Goal: Task Accomplishment & Management: Manage account settings

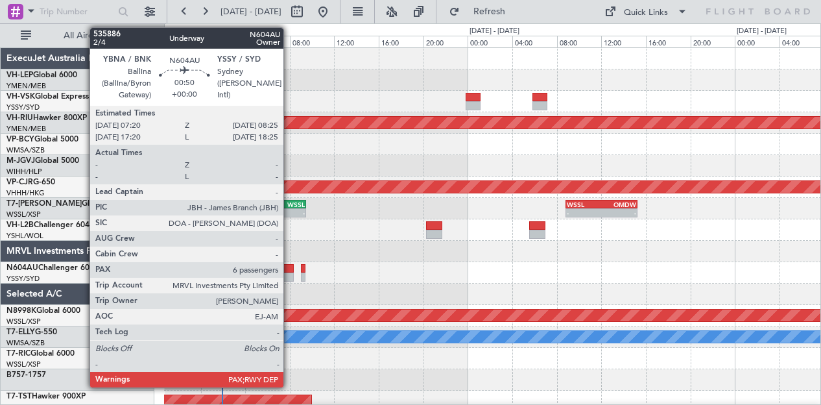
click at [290, 273] on div at bounding box center [288, 276] width 12 height 9
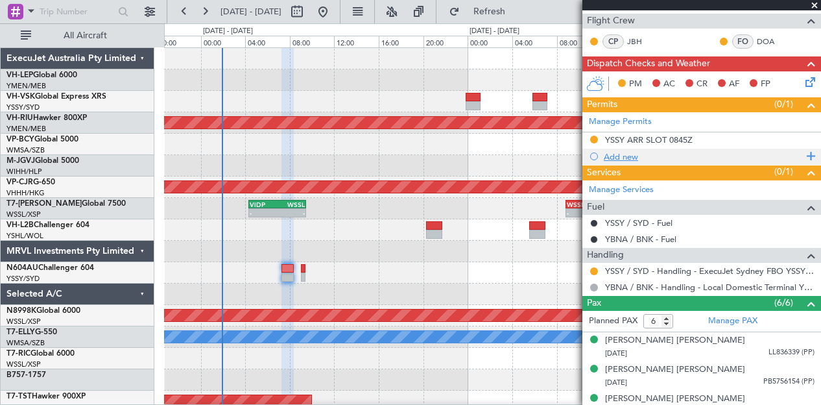
scroll to position [295, 0]
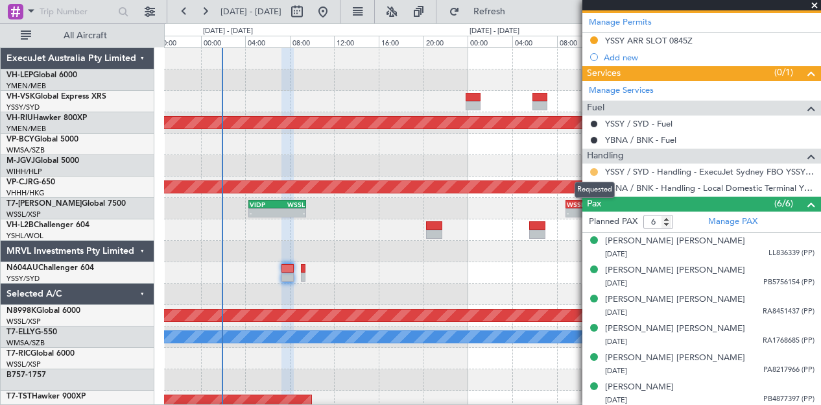
click at [593, 168] on button at bounding box center [594, 172] width 8 height 8
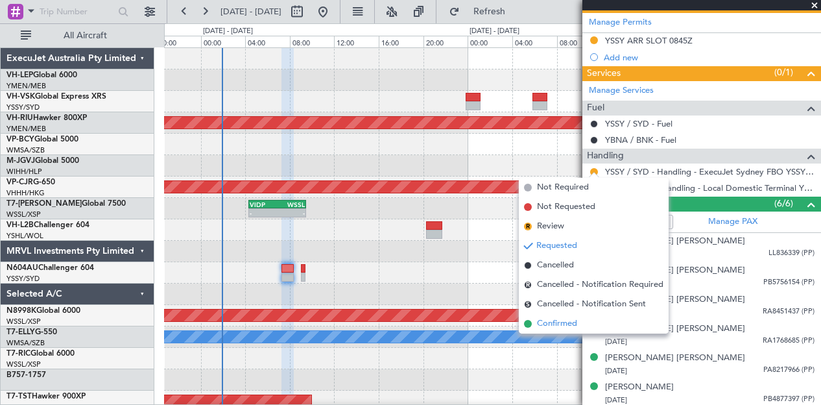
click at [565, 323] on span "Confirmed" at bounding box center [557, 323] width 40 height 13
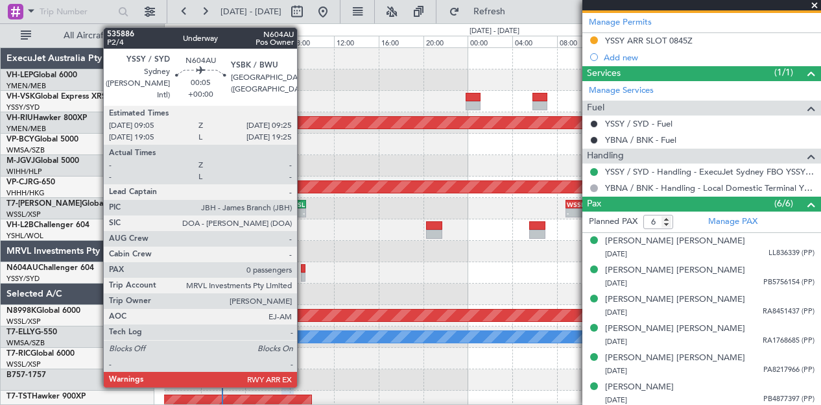
click at [304, 269] on div at bounding box center [303, 268] width 4 height 9
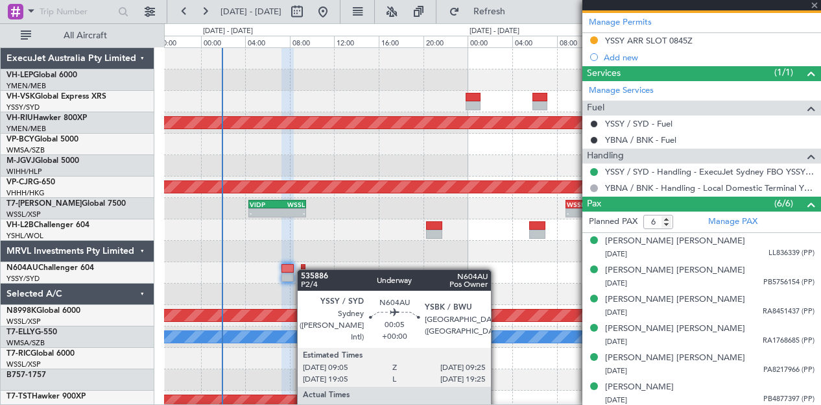
type input "0"
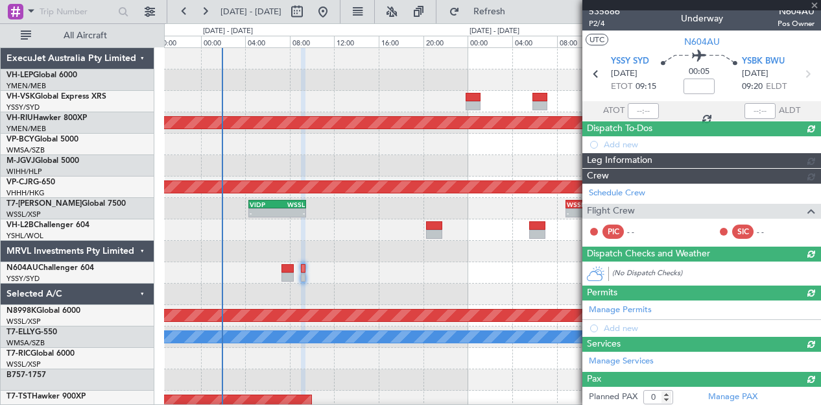
scroll to position [120, 0]
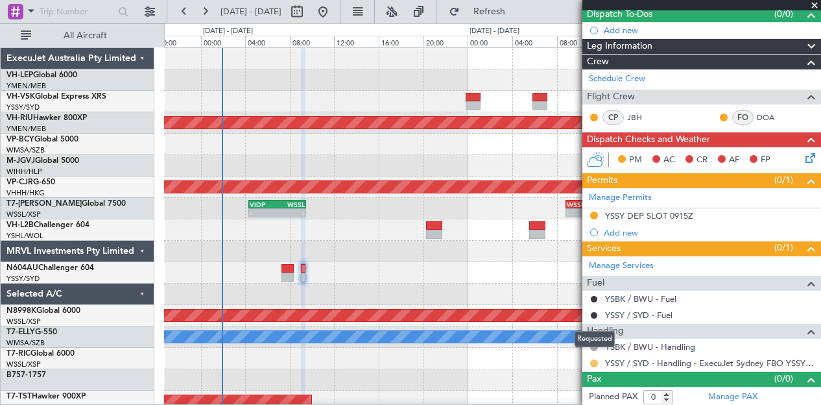
click at [594, 361] on button at bounding box center [594, 363] width 8 height 8
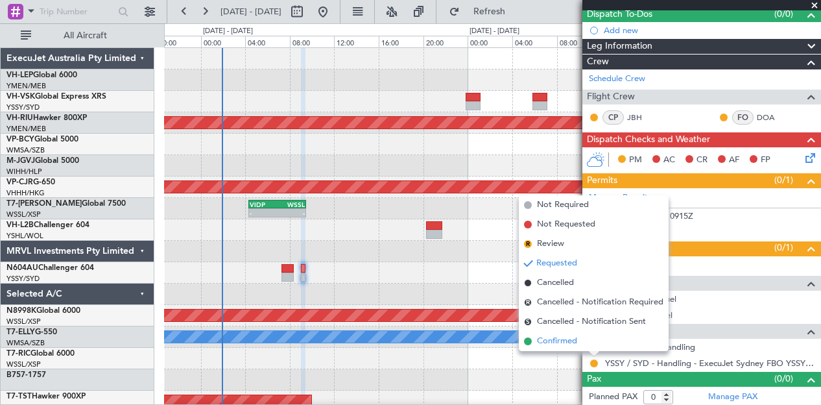
click at [572, 339] on span "Confirmed" at bounding box center [557, 341] width 40 height 13
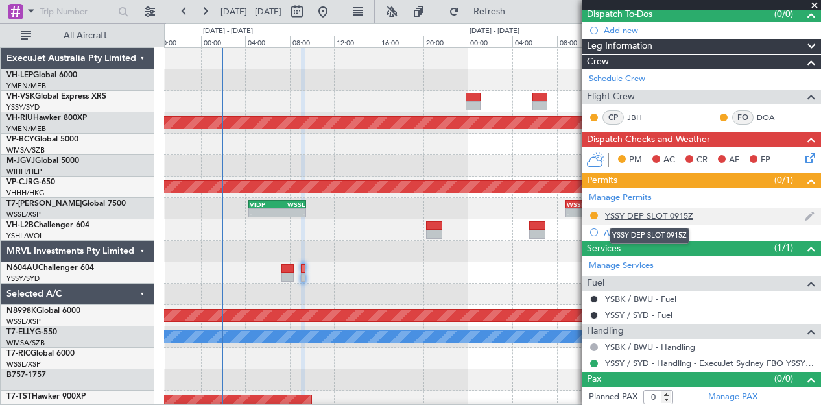
click at [631, 210] on div "YSSY DEP SLOT 0915Z" at bounding box center [649, 215] width 88 height 11
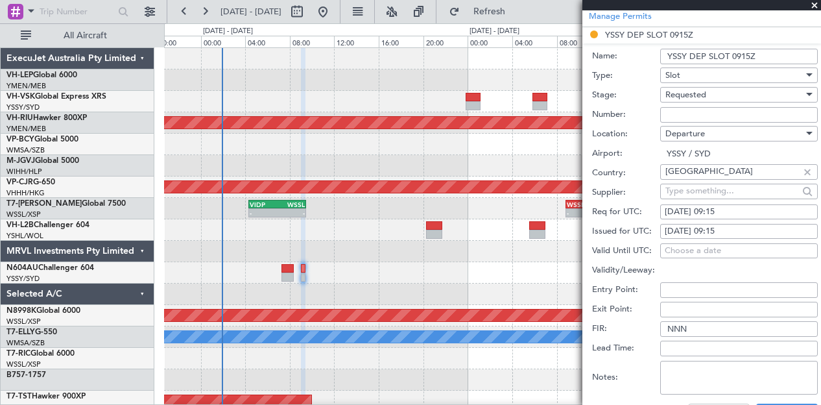
scroll to position [379, 0]
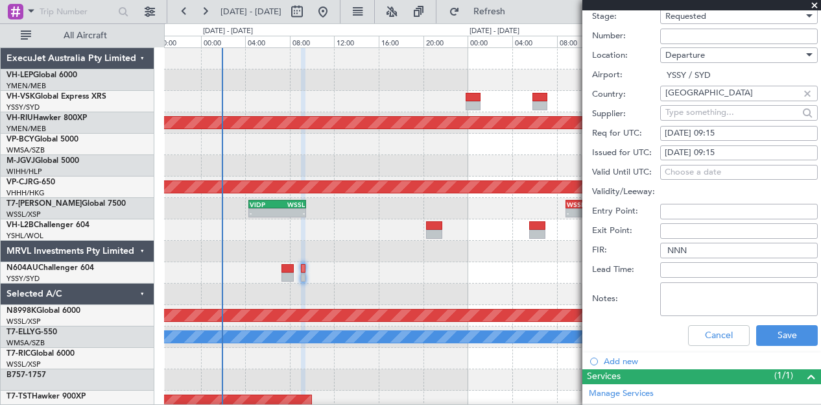
click at [728, 130] on div "[DATE] 09:15" at bounding box center [739, 133] width 149 height 13
select select "8"
select select "2025"
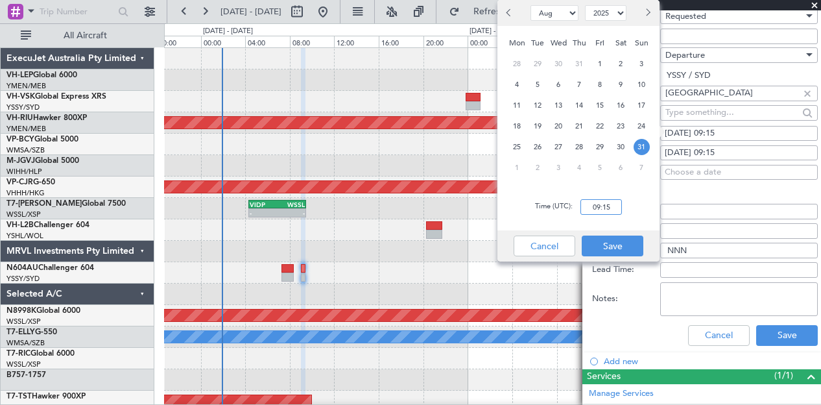
click at [613, 207] on input "09:15" at bounding box center [602, 207] width 42 height 16
type input "09:30"
click at [601, 245] on button "Save" at bounding box center [613, 245] width 62 height 21
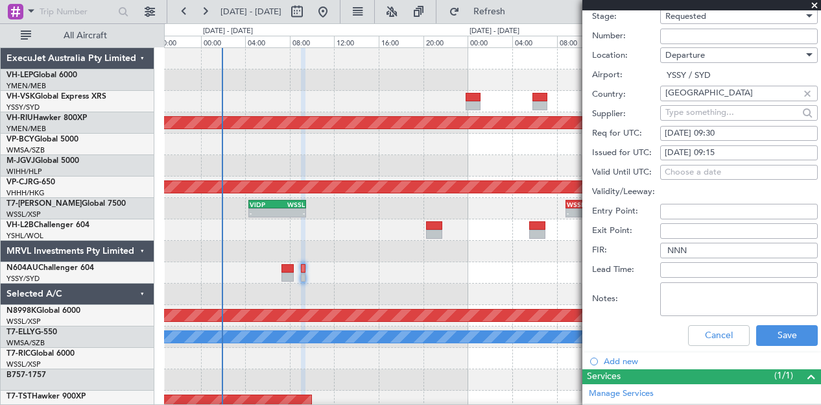
click at [733, 147] on div "[DATE] 09:15" at bounding box center [739, 153] width 149 height 13
select select "8"
select select "2025"
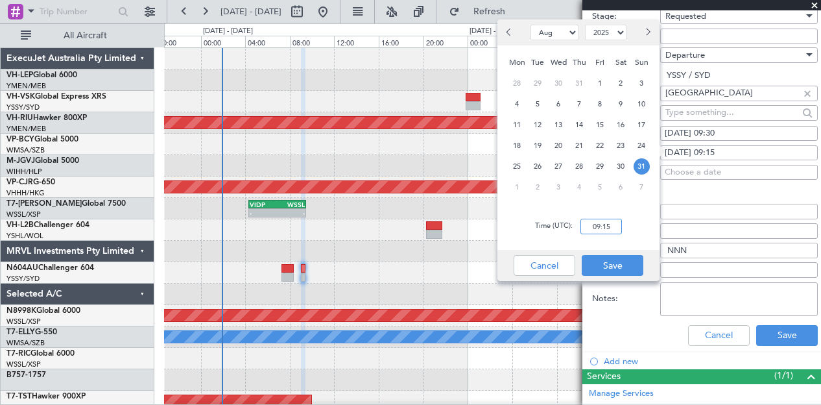
click at [610, 226] on input "09:15" at bounding box center [602, 227] width 42 height 16
type input "09:30"
click at [597, 262] on button "Save" at bounding box center [613, 265] width 62 height 21
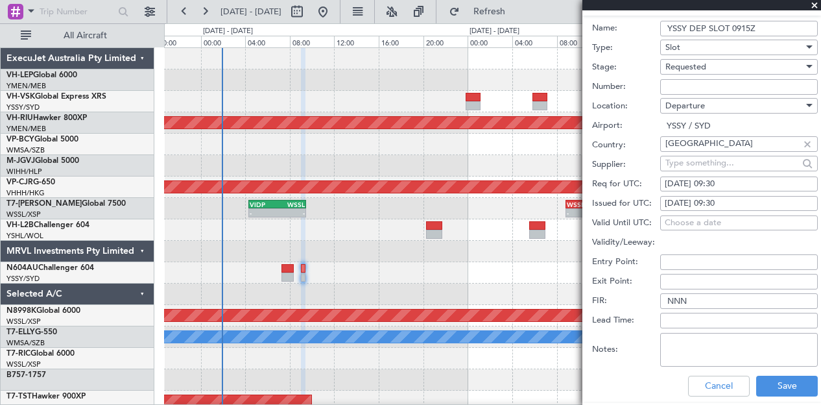
scroll to position [315, 0]
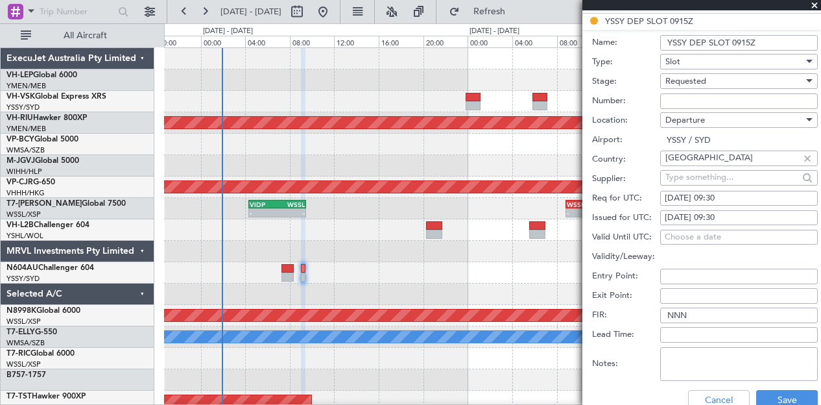
click at [723, 77] on div "Requested" at bounding box center [735, 80] width 138 height 19
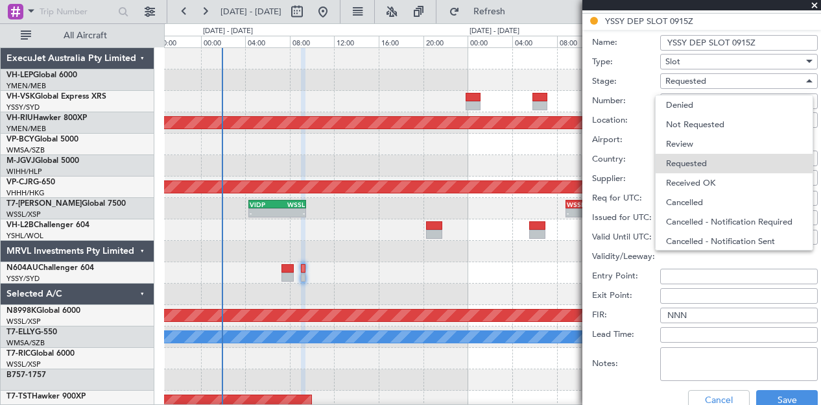
scroll to position [5, 0]
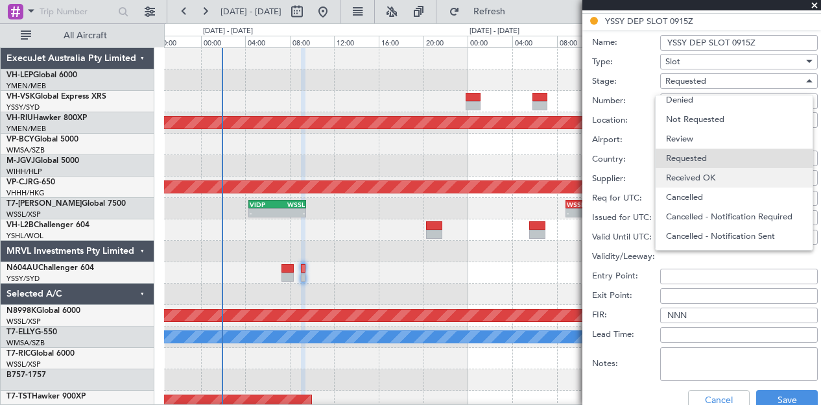
click at [719, 170] on span "Received OK" at bounding box center [734, 177] width 136 height 19
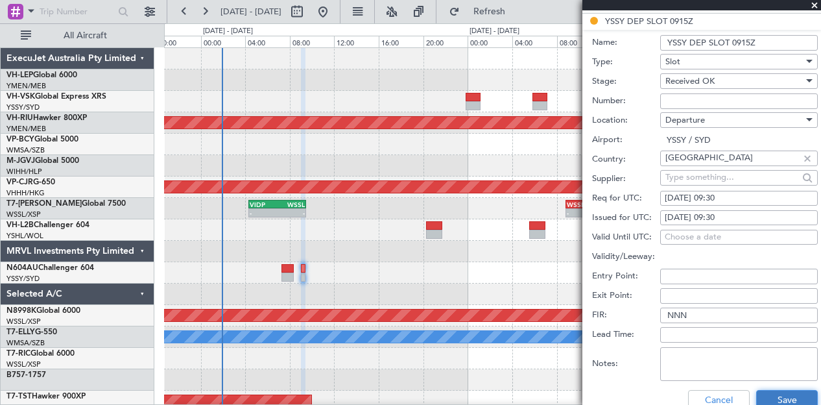
click at [775, 399] on button "Save" at bounding box center [787, 400] width 62 height 21
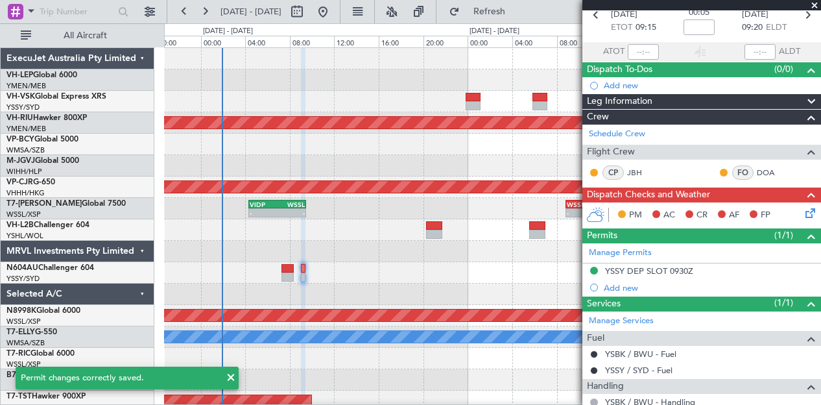
scroll to position [0, 0]
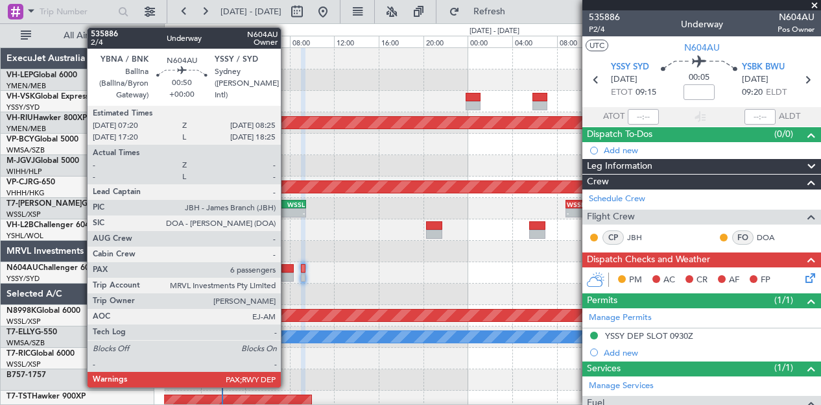
click at [287, 274] on div at bounding box center [288, 276] width 12 height 9
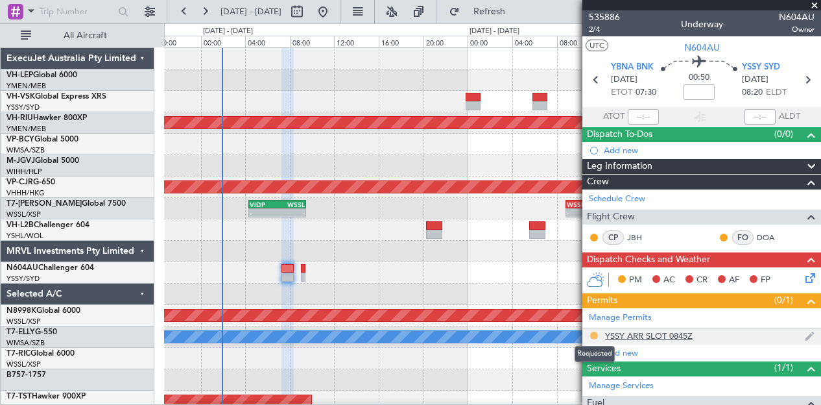
click at [594, 331] on button at bounding box center [594, 335] width 8 height 8
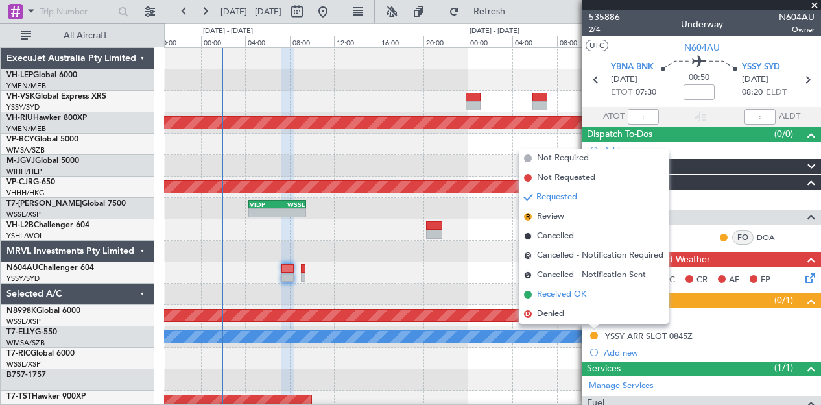
click at [571, 297] on span "Received OK" at bounding box center [561, 294] width 49 height 13
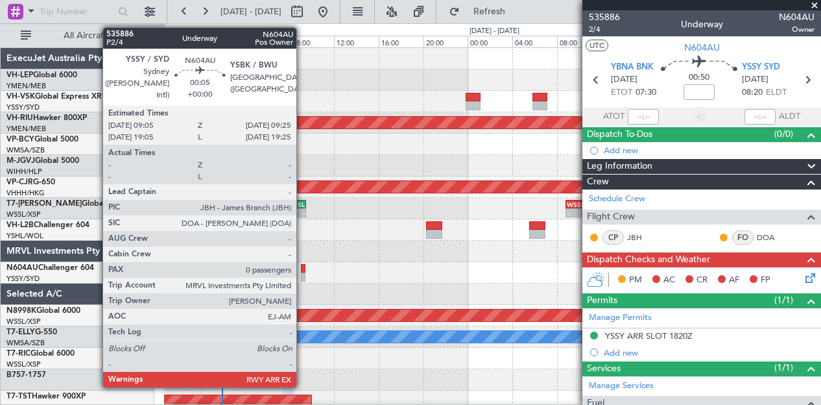
click at [303, 269] on div at bounding box center [303, 268] width 4 height 9
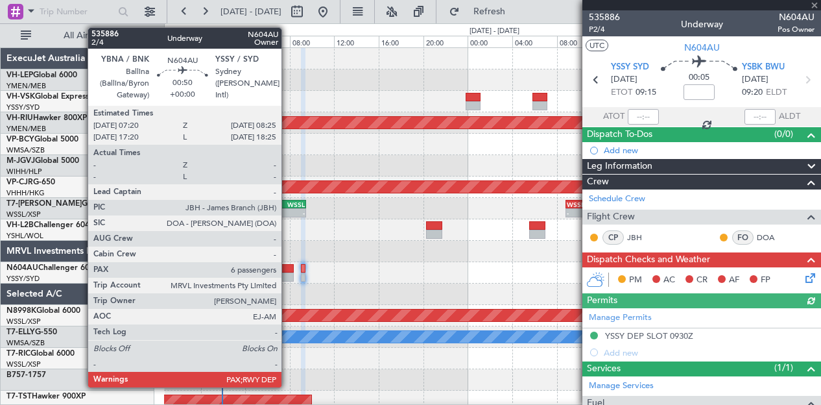
click at [288, 269] on div at bounding box center [288, 268] width 12 height 9
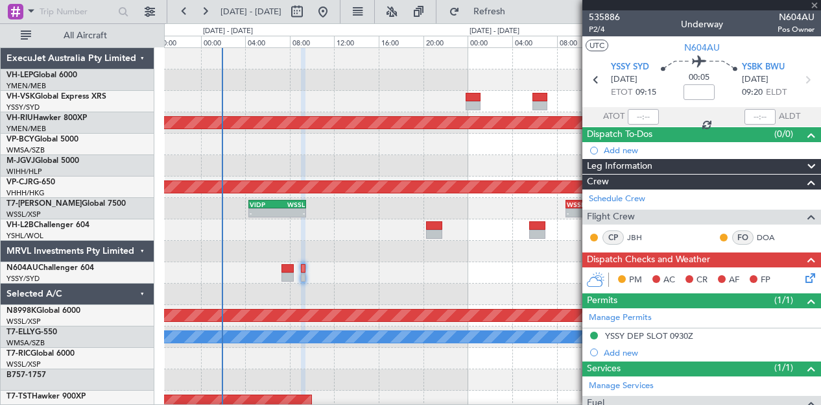
type input "6"
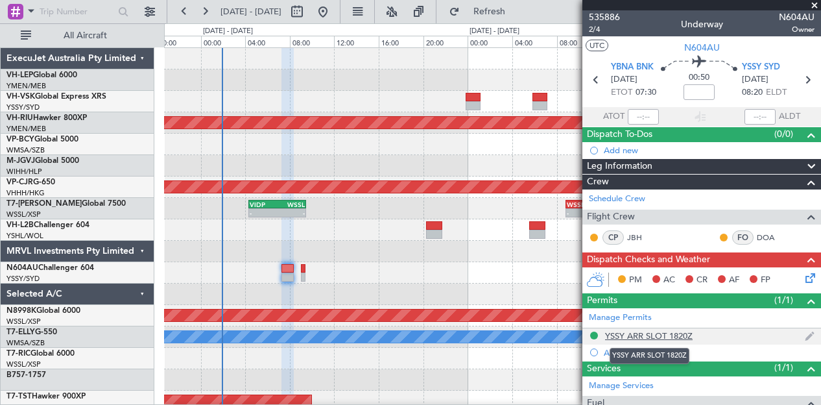
click at [668, 333] on div "YSSY ARR SLOT 1820Z" at bounding box center [649, 335] width 88 height 11
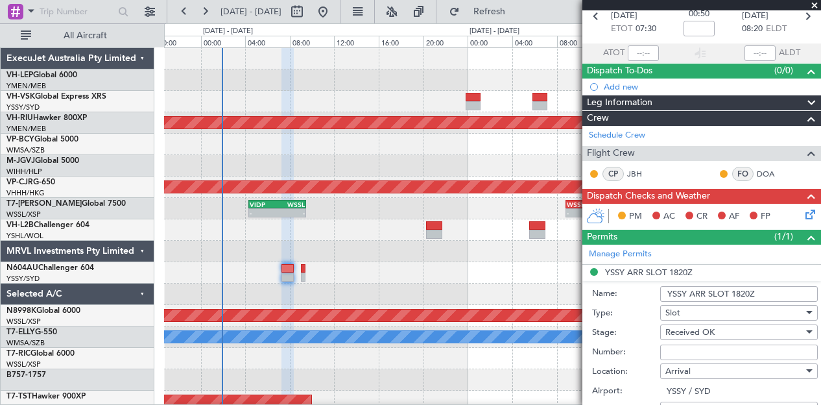
scroll to position [65, 0]
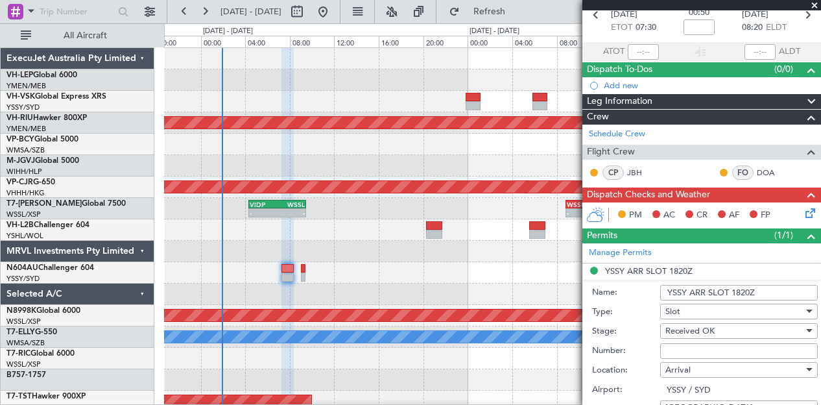
drag, startPoint x: 730, startPoint y: 290, endPoint x: 745, endPoint y: 289, distance: 14.3
click at [745, 289] on input "YSSY ARR SLOT 1820Z" at bounding box center [739, 293] width 158 height 16
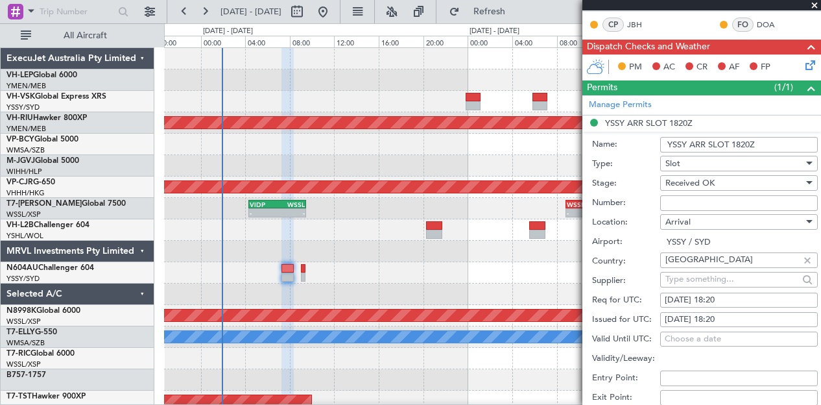
scroll to position [259, 0]
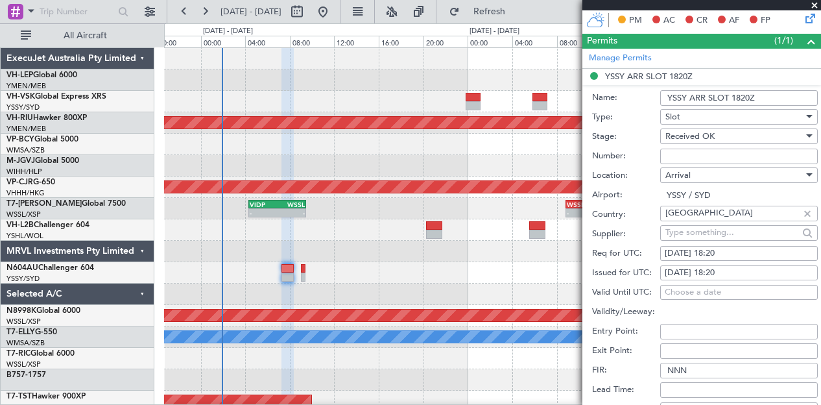
click at [697, 247] on div "[DATE] 18:20" at bounding box center [739, 253] width 149 height 13
select select "8"
select select "2025"
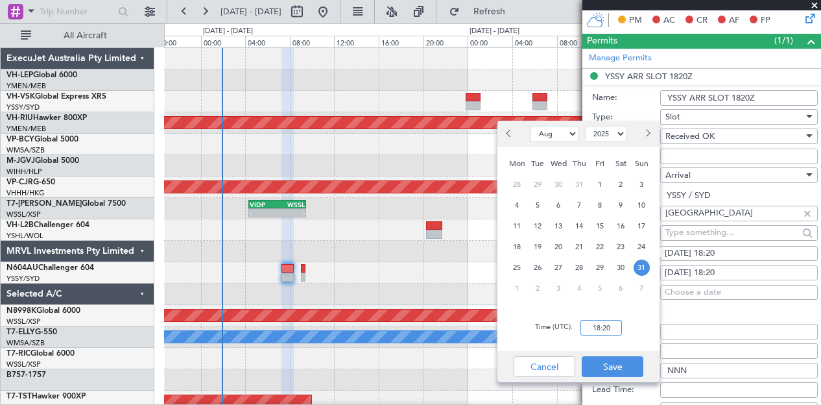
click at [621, 328] on input "18:20" at bounding box center [602, 328] width 42 height 16
type input "08:50"
click at [614, 369] on button "Save" at bounding box center [613, 366] width 62 height 21
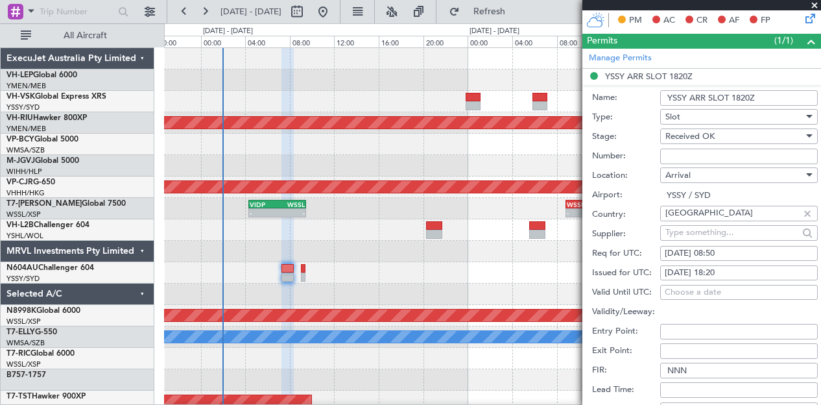
click at [720, 267] on div "[DATE] 18:20" at bounding box center [739, 273] width 149 height 13
select select "8"
select select "2025"
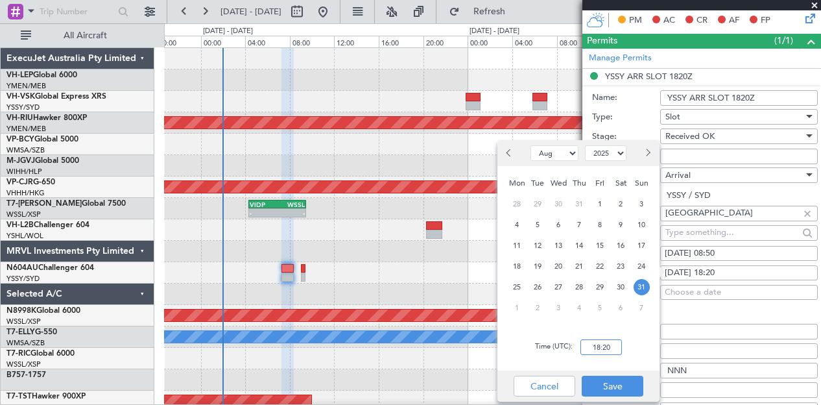
click at [614, 351] on input "18:20" at bounding box center [602, 347] width 42 height 16
type input "08:50"
click at [612, 387] on button "Save" at bounding box center [613, 386] width 62 height 21
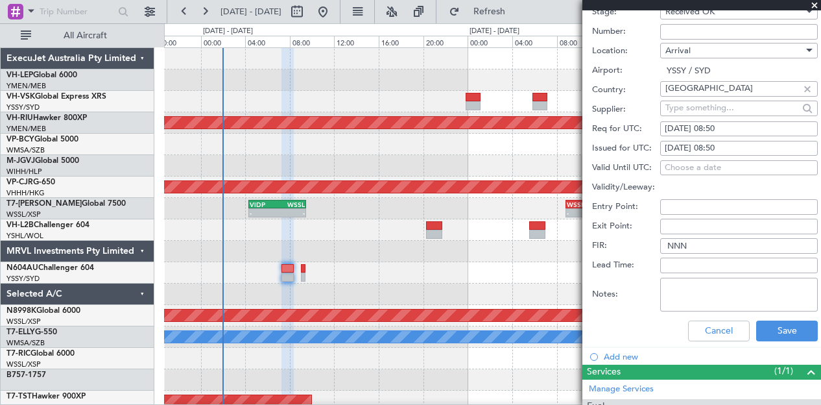
scroll to position [454, 0]
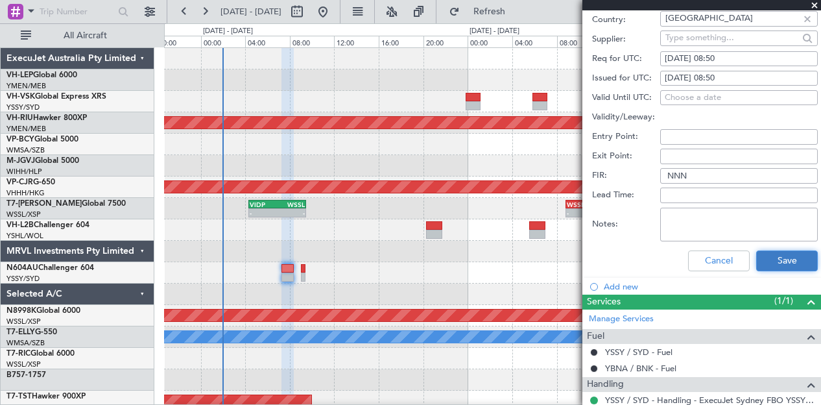
click at [784, 255] on button "Save" at bounding box center [787, 260] width 62 height 21
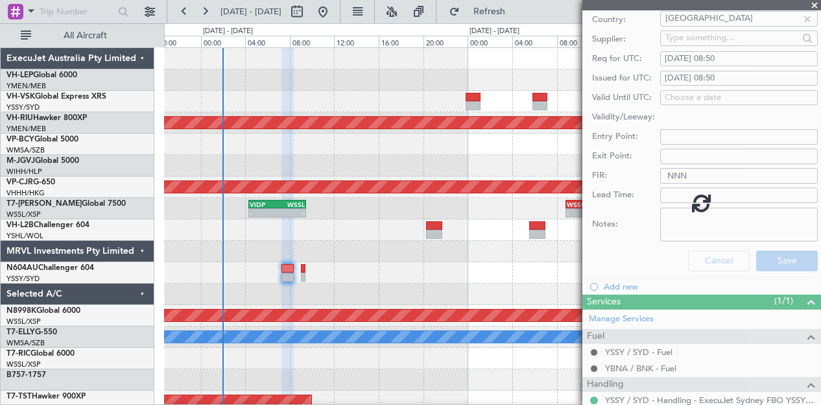
scroll to position [67, 0]
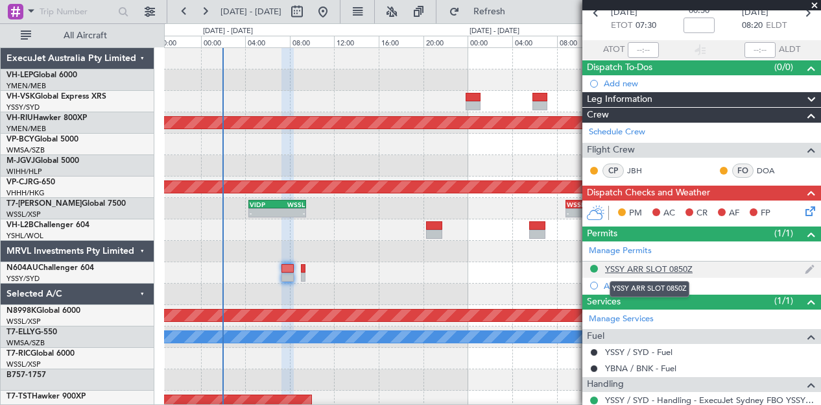
click at [639, 264] on div "YSSY ARR SLOT 0850Z" at bounding box center [649, 268] width 88 height 11
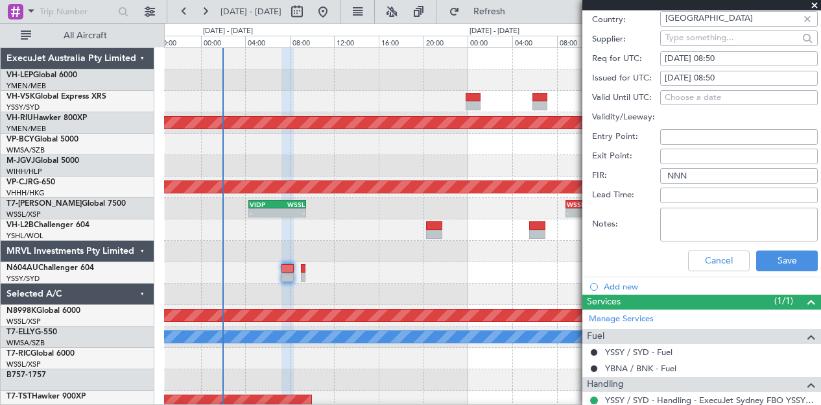
click at [704, 53] on div "[DATE] 08:50" at bounding box center [739, 59] width 149 height 13
select select "8"
select select "2025"
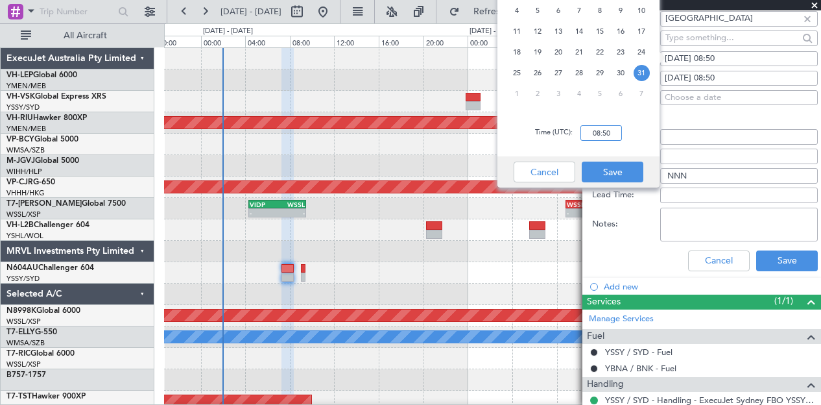
click at [615, 130] on input "08:50" at bounding box center [602, 133] width 42 height 16
type input "08:45"
click at [617, 166] on button "Save" at bounding box center [613, 172] width 62 height 21
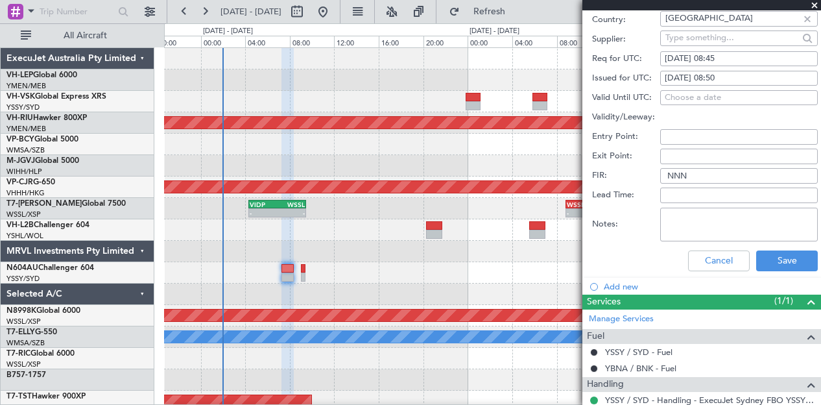
click at [711, 72] on div "[DATE] 08:50" at bounding box center [739, 78] width 149 height 13
select select "8"
select select "2025"
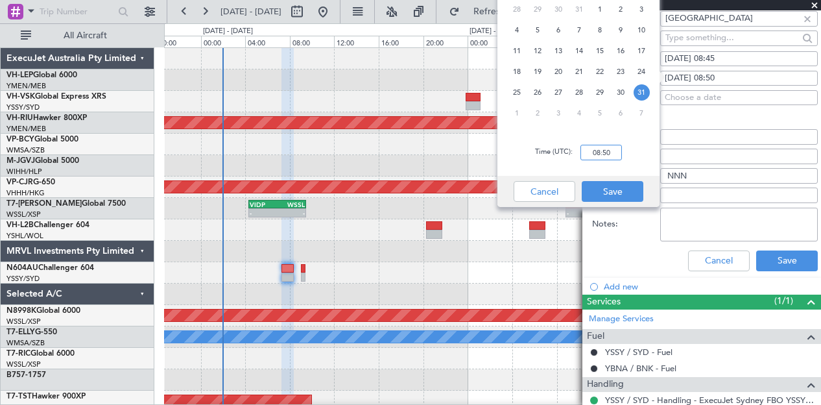
click at [612, 149] on input "08:50" at bounding box center [602, 153] width 42 height 16
type input "08:45"
click at [615, 189] on button "Save" at bounding box center [613, 191] width 62 height 21
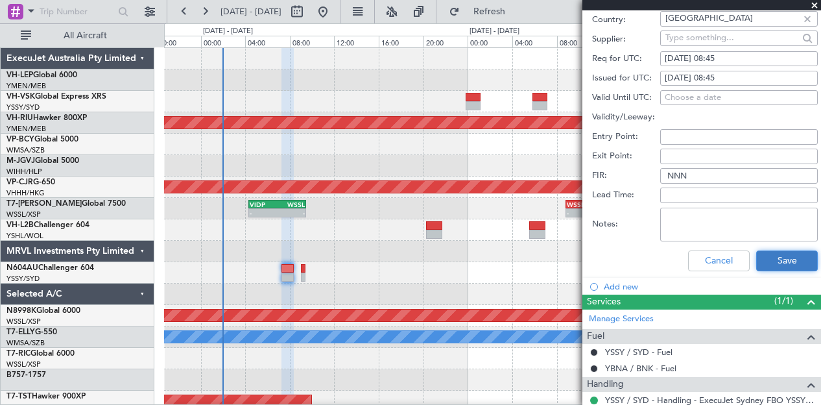
click at [773, 254] on button "Save" at bounding box center [787, 260] width 62 height 21
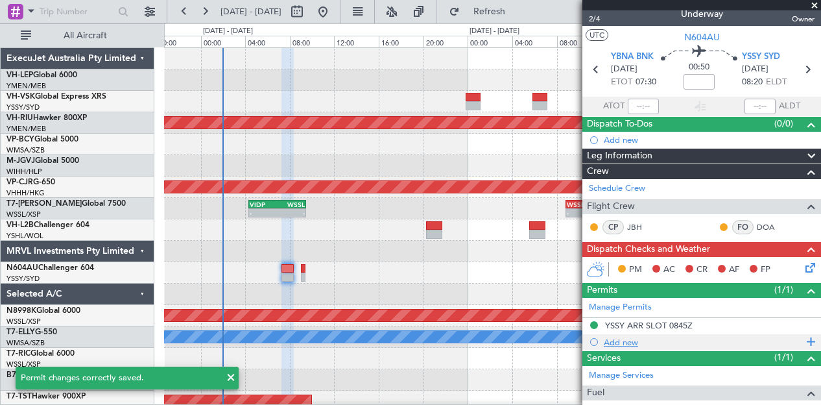
scroll to position [0, 0]
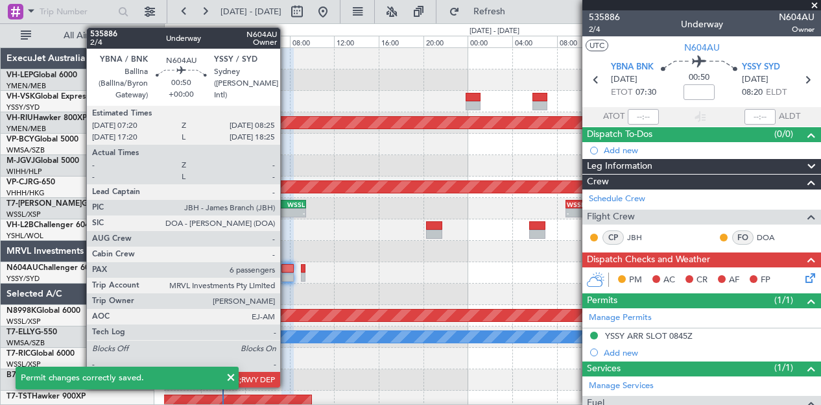
click at [287, 273] on div at bounding box center [288, 276] width 12 height 9
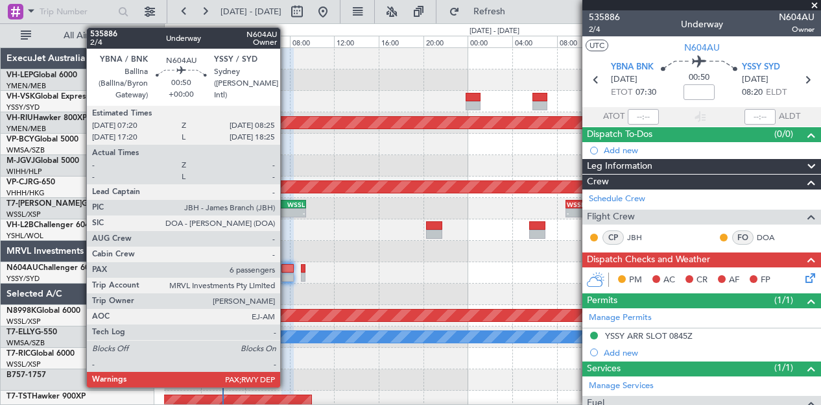
click at [287, 273] on div at bounding box center [288, 276] width 12 height 9
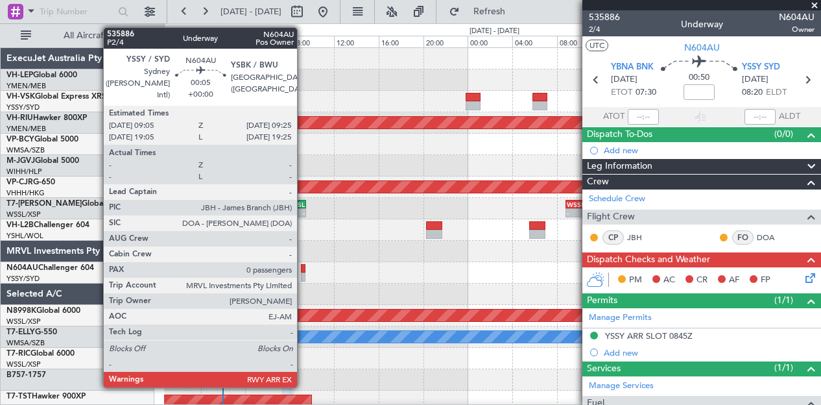
click at [304, 268] on div at bounding box center [303, 268] width 4 height 9
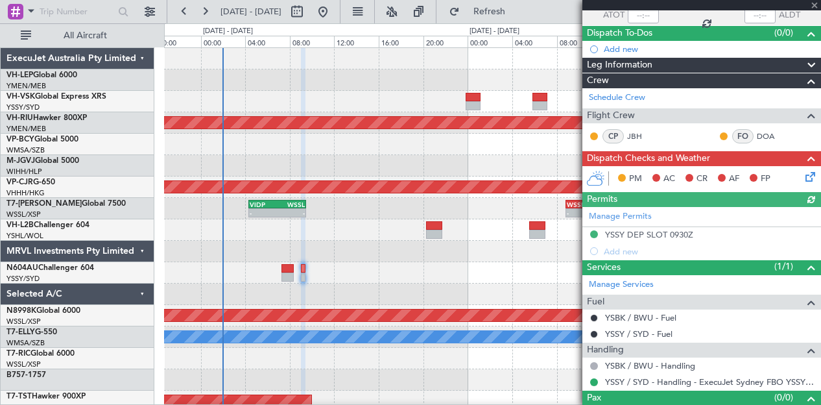
scroll to position [120, 0]
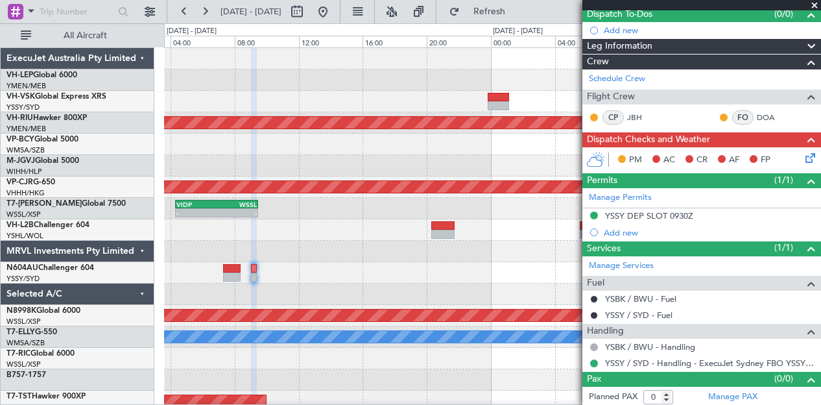
click at [803, 156] on icon at bounding box center [808, 155] width 10 height 10
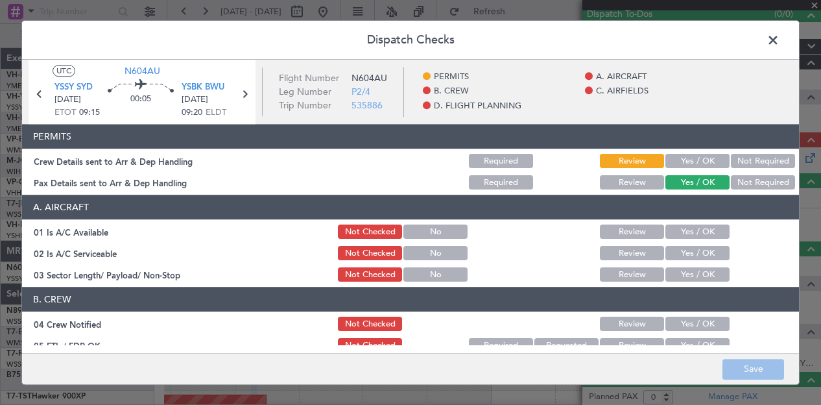
click at [694, 160] on button "Yes / OK" at bounding box center [698, 161] width 64 height 14
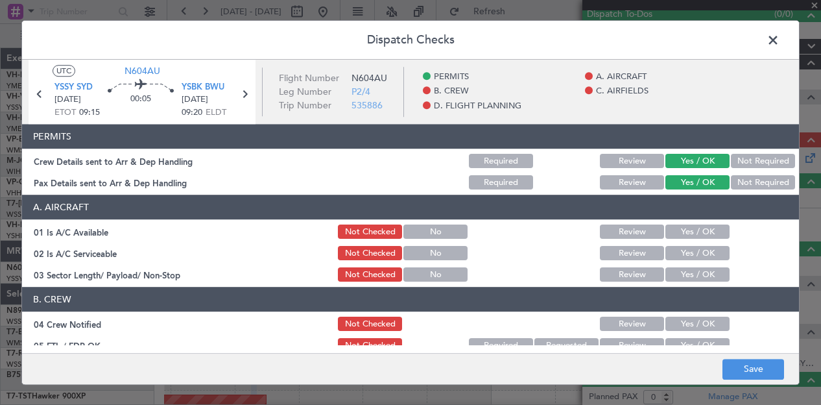
click at [689, 239] on div "Yes / OK" at bounding box center [697, 232] width 66 height 18
click at [684, 272] on button "Yes / OK" at bounding box center [698, 275] width 64 height 14
click at [686, 254] on button "Yes / OK" at bounding box center [698, 254] width 64 height 14
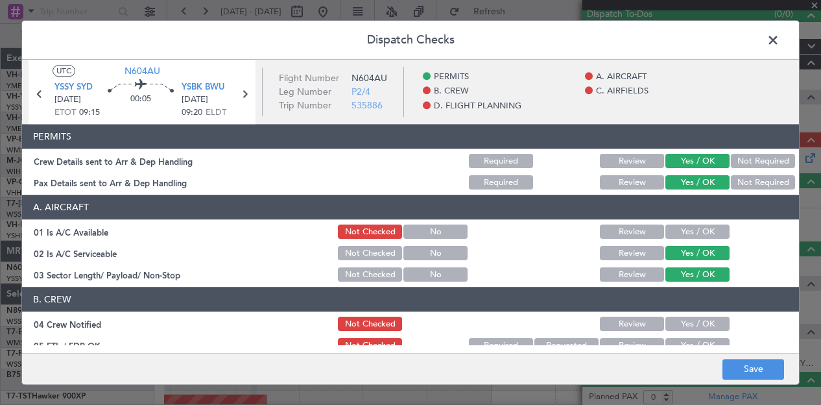
click at [688, 229] on button "Yes / OK" at bounding box center [698, 232] width 64 height 14
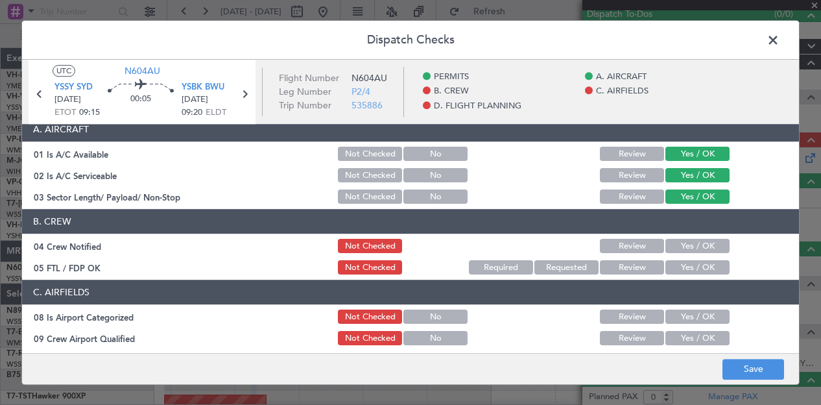
scroll to position [130, 0]
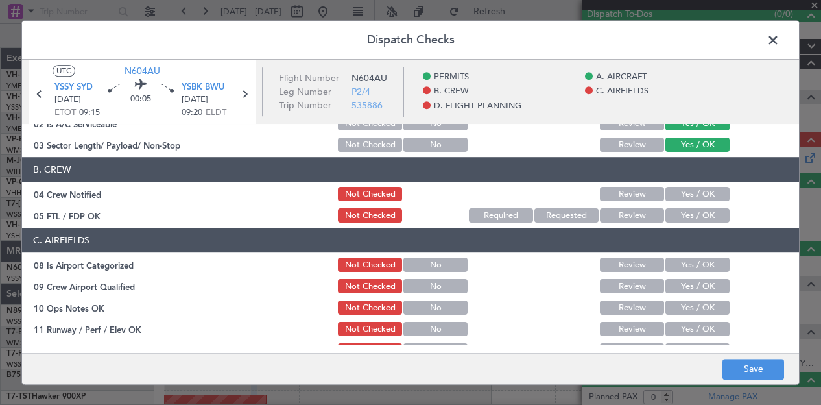
click at [692, 189] on button "Yes / OK" at bounding box center [698, 194] width 64 height 14
click at [686, 211] on button "Yes / OK" at bounding box center [698, 216] width 64 height 14
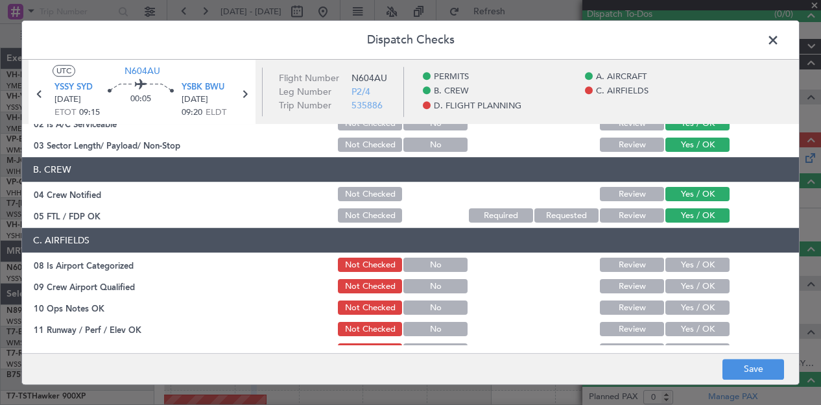
click at [681, 267] on button "Yes / OK" at bounding box center [698, 265] width 64 height 14
click at [680, 286] on button "Yes / OK" at bounding box center [698, 287] width 64 height 14
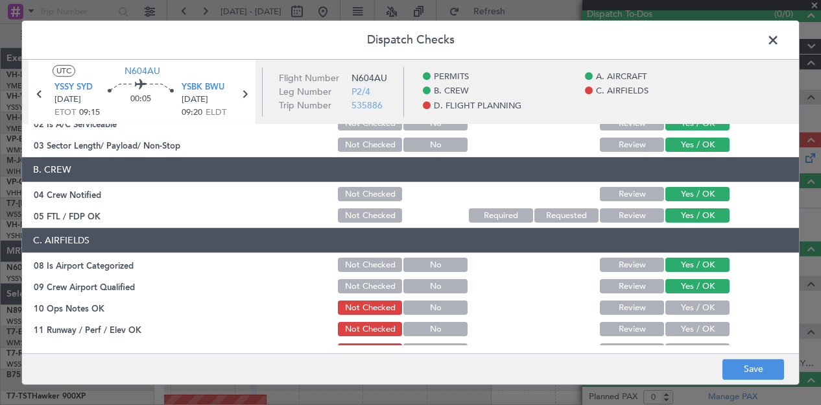
click at [679, 309] on button "Yes / OK" at bounding box center [698, 308] width 64 height 14
click at [685, 330] on button "Yes / OK" at bounding box center [698, 329] width 64 height 14
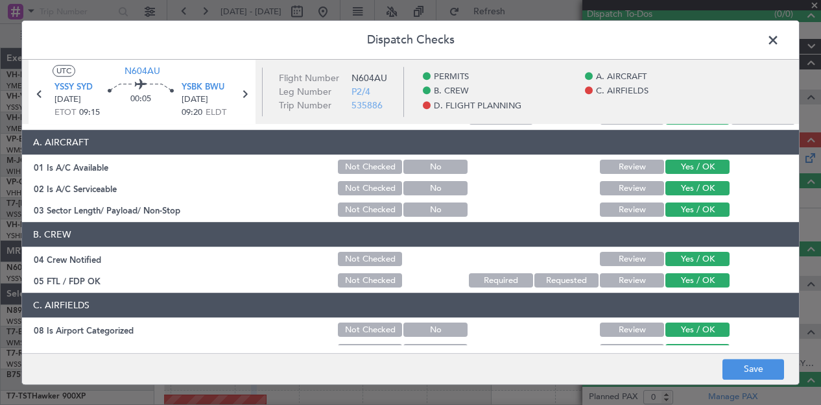
scroll to position [259, 0]
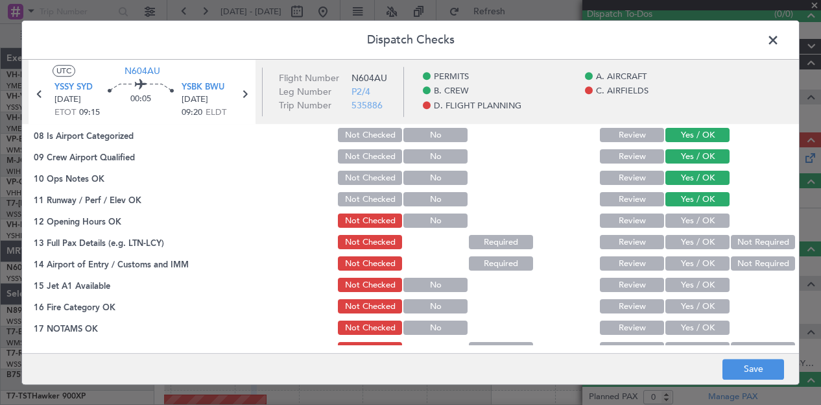
click at [677, 215] on button "Yes / OK" at bounding box center [698, 221] width 64 height 14
click at [681, 239] on button "Yes / OK" at bounding box center [698, 242] width 64 height 14
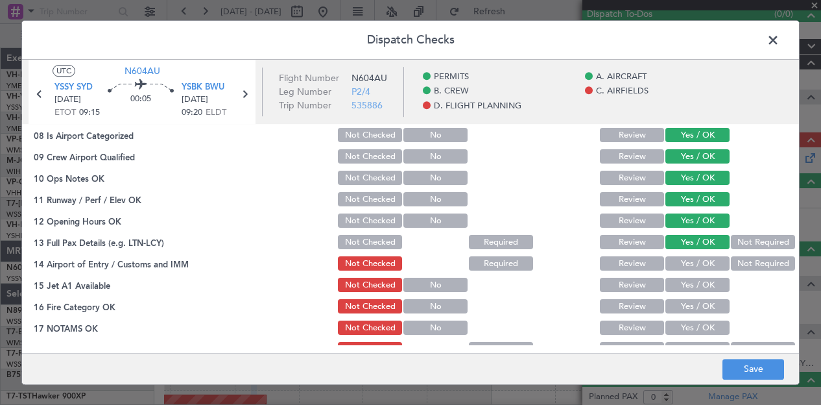
click at [745, 257] on button "Not Required" at bounding box center [763, 264] width 64 height 14
click at [708, 283] on button "Yes / OK" at bounding box center [698, 285] width 64 height 14
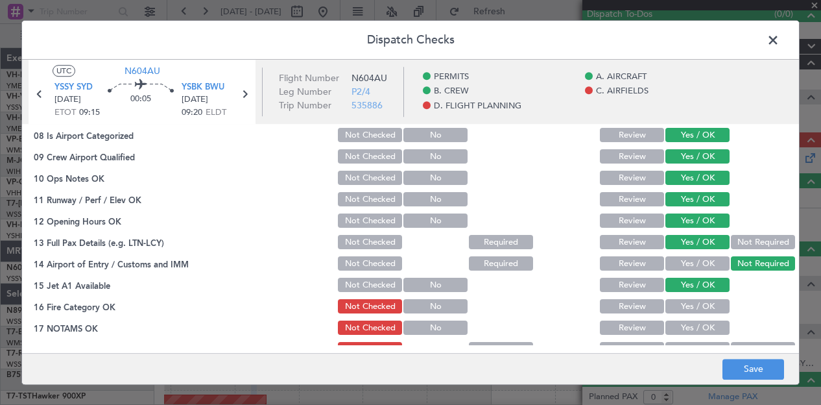
click at [704, 308] on button "Yes / OK" at bounding box center [698, 307] width 64 height 14
click at [703, 328] on button "Yes / OK" at bounding box center [698, 328] width 64 height 14
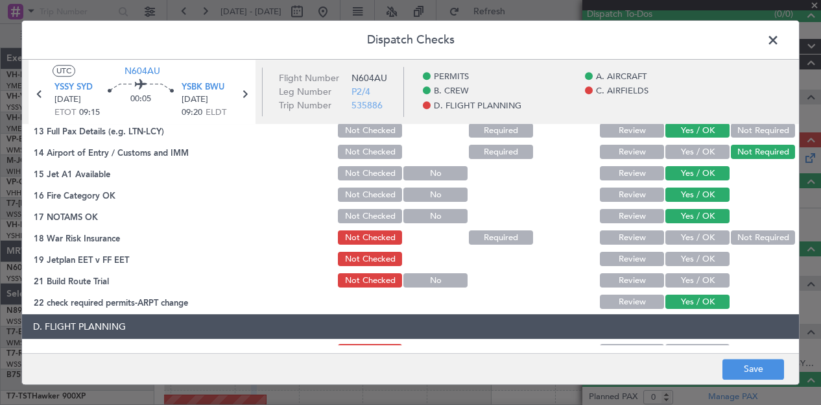
scroll to position [389, 0]
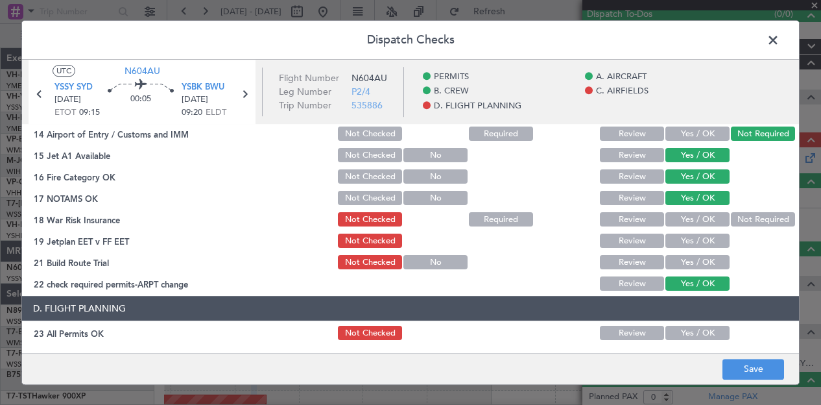
click at [733, 219] on button "Not Required" at bounding box center [763, 220] width 64 height 14
click at [707, 238] on button "Yes / OK" at bounding box center [698, 241] width 64 height 14
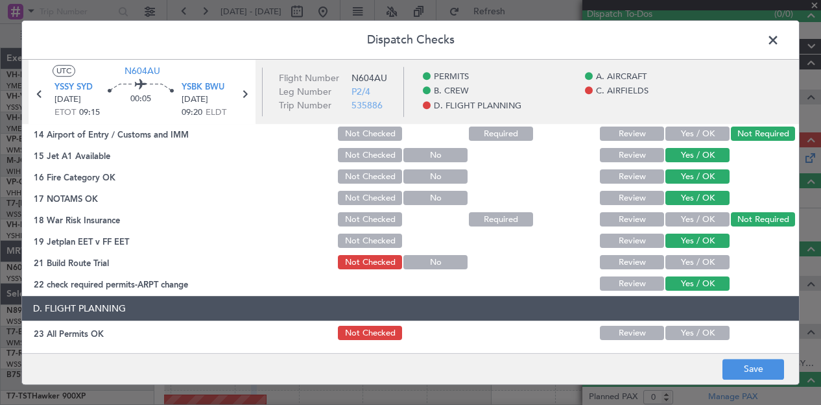
click at [702, 259] on button "Yes / OK" at bounding box center [698, 263] width 64 height 14
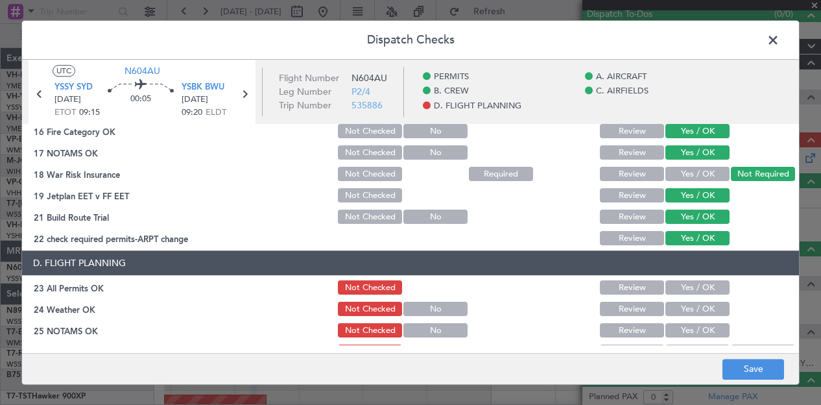
scroll to position [454, 0]
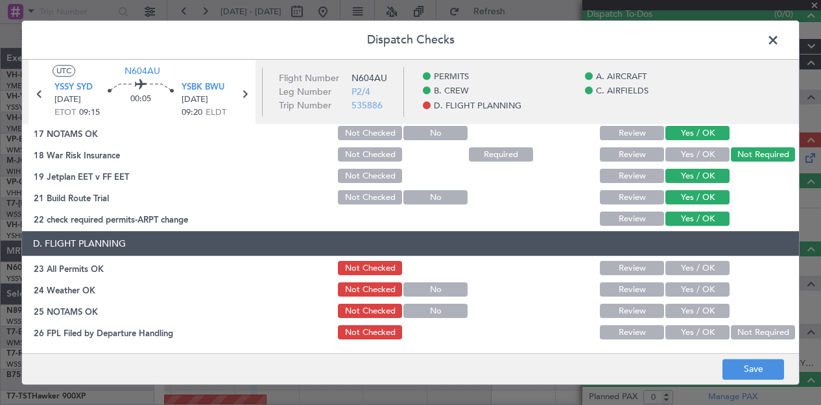
click at [703, 262] on button "Yes / OK" at bounding box center [698, 268] width 64 height 14
click at [689, 293] on button "Yes / OK" at bounding box center [698, 290] width 64 height 14
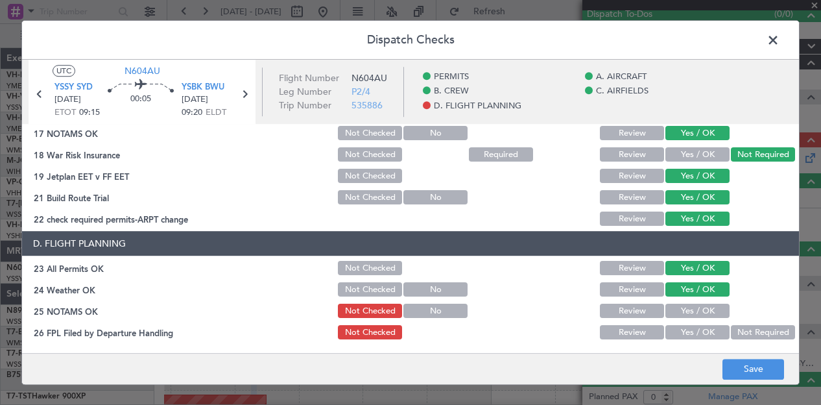
click at [687, 315] on button "Yes / OK" at bounding box center [698, 311] width 64 height 14
click at [752, 336] on button "Not Required" at bounding box center [763, 333] width 64 height 14
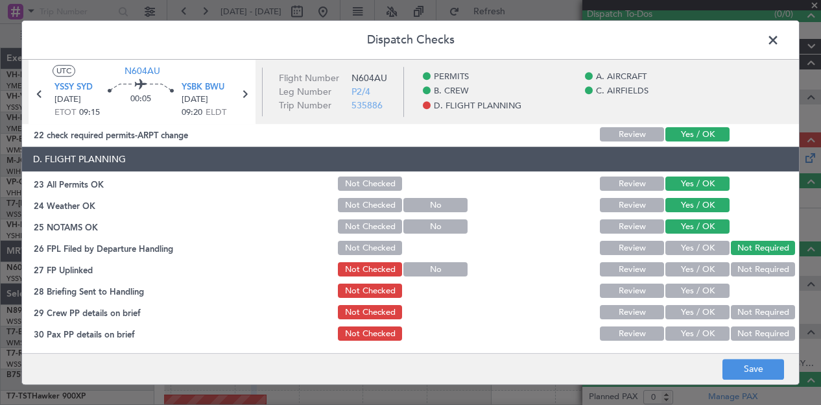
scroll to position [539, 0]
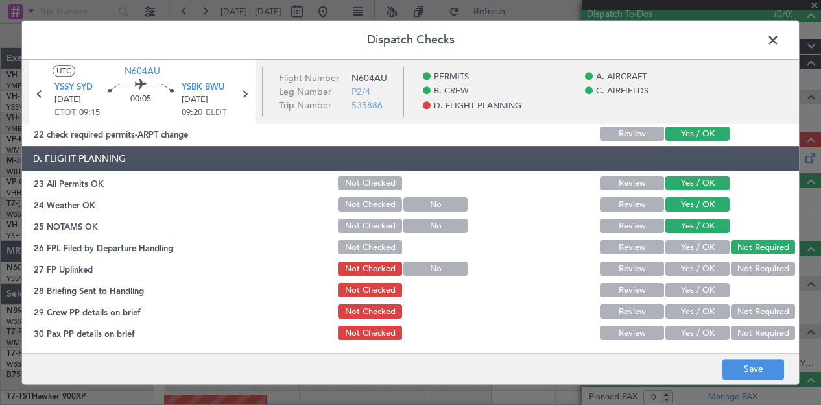
click at [734, 272] on button "Not Required" at bounding box center [763, 269] width 64 height 14
click at [701, 289] on button "Yes / OK" at bounding box center [698, 290] width 64 height 14
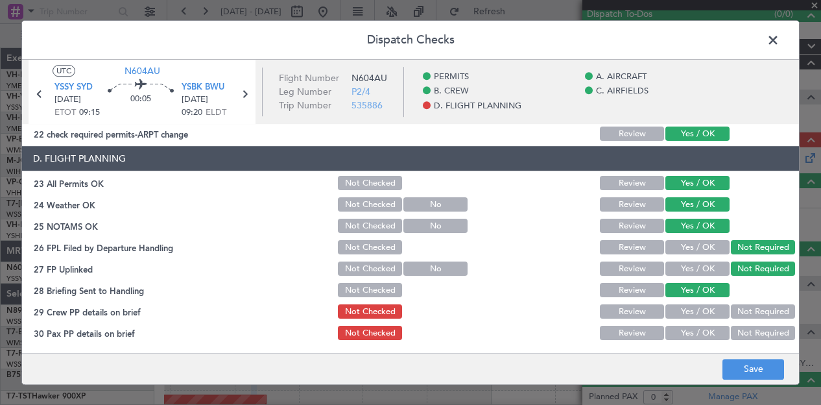
drag, startPoint x: 731, startPoint y: 309, endPoint x: 734, endPoint y: 324, distance: 15.8
click at [731, 309] on button "Not Required" at bounding box center [763, 312] width 64 height 14
drag, startPoint x: 734, startPoint y: 331, endPoint x: 741, endPoint y: 343, distance: 14.2
click at [735, 331] on button "Not Required" at bounding box center [763, 333] width 64 height 14
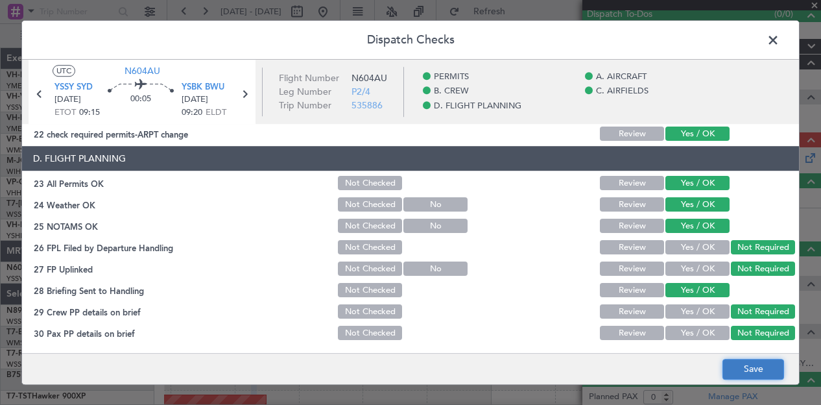
click at [747, 363] on button "Save" at bounding box center [754, 369] width 62 height 21
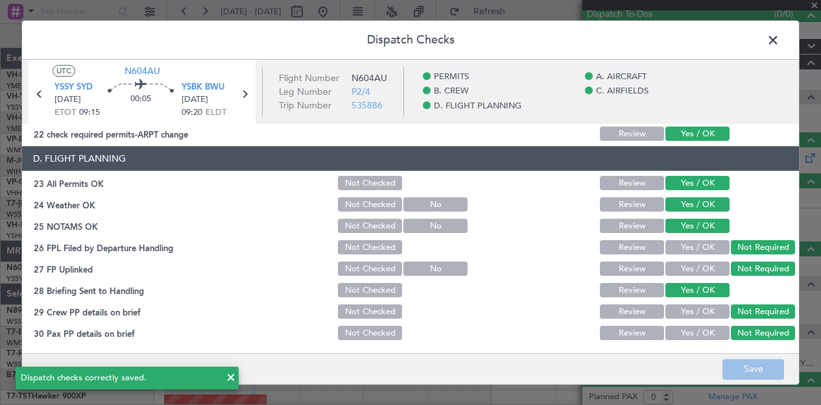
click at [780, 35] on span at bounding box center [780, 43] width 0 height 26
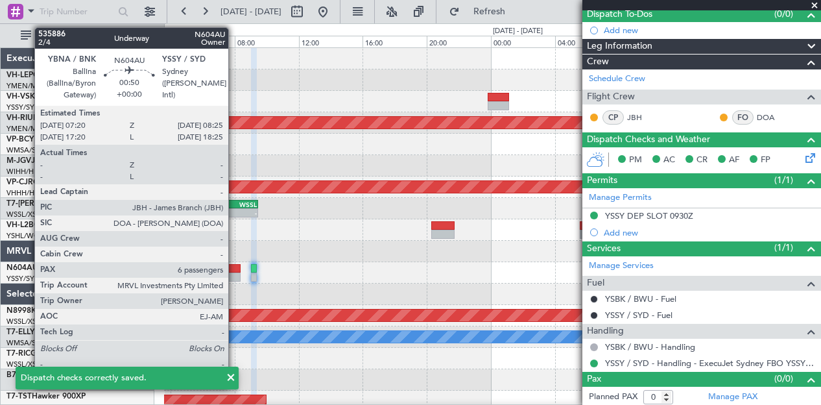
click at [234, 271] on div at bounding box center [232, 268] width 18 height 9
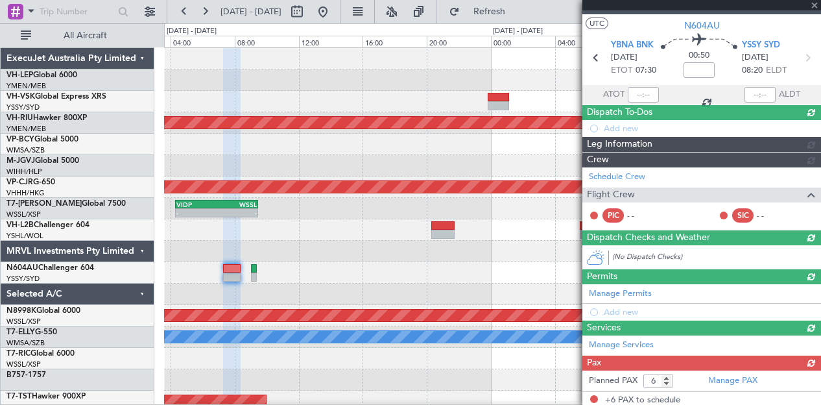
scroll to position [120, 0]
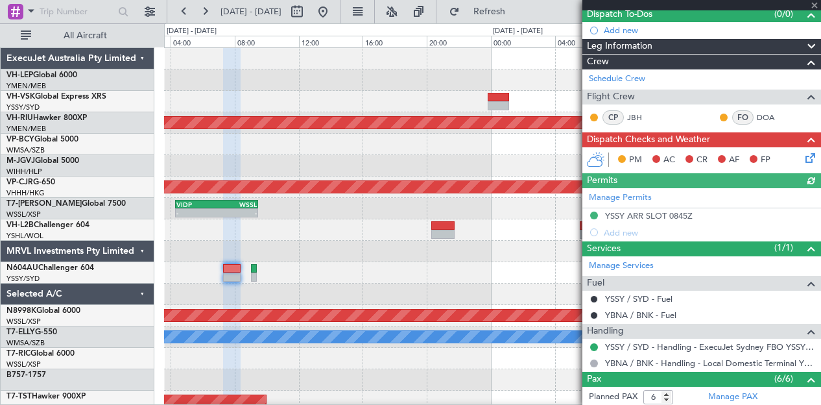
click at [803, 160] on icon at bounding box center [808, 155] width 10 height 10
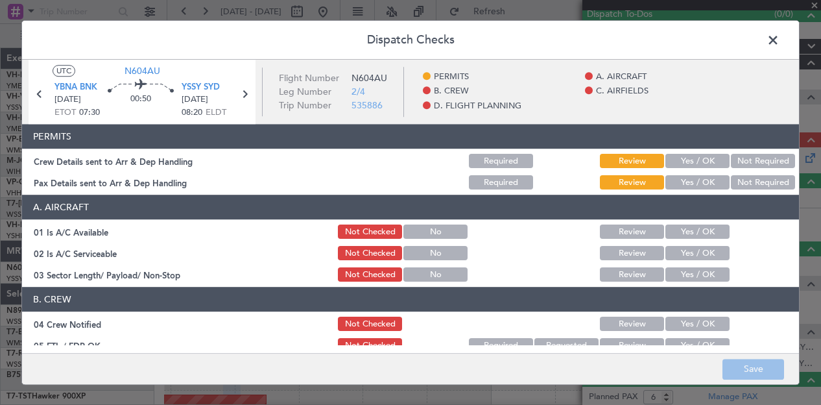
click at [731, 162] on button "Not Required" at bounding box center [763, 161] width 64 height 14
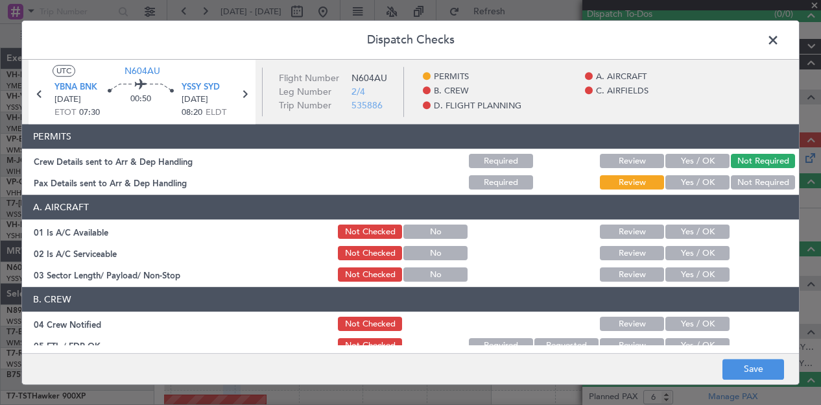
click at [731, 178] on button "Not Required" at bounding box center [763, 183] width 64 height 14
click at [698, 230] on button "Yes / OK" at bounding box center [698, 232] width 64 height 14
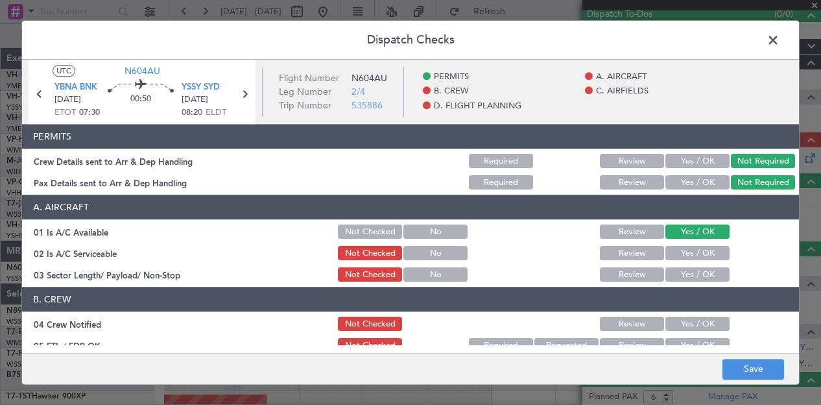
click at [690, 253] on button "Yes / OK" at bounding box center [698, 254] width 64 height 14
click at [689, 269] on button "Yes / OK" at bounding box center [698, 275] width 64 height 14
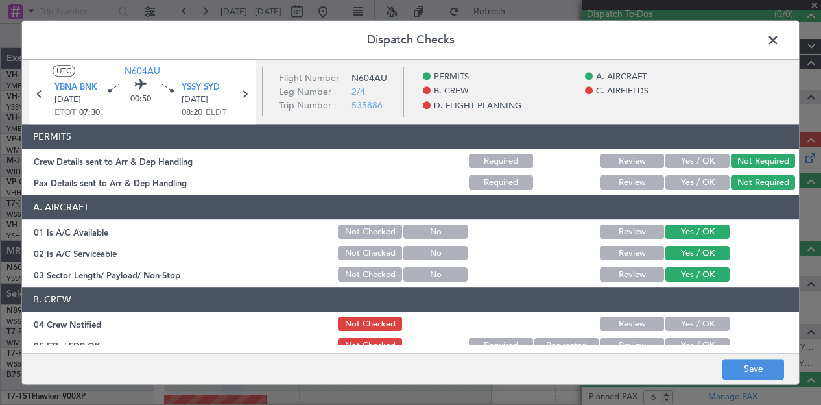
scroll to position [65, 0]
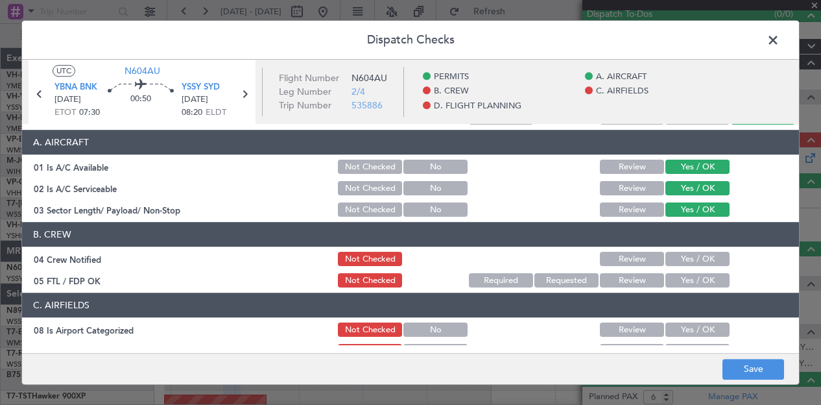
click at [686, 259] on button "Yes / OK" at bounding box center [698, 259] width 64 height 14
click at [685, 274] on button "Yes / OK" at bounding box center [698, 281] width 64 height 14
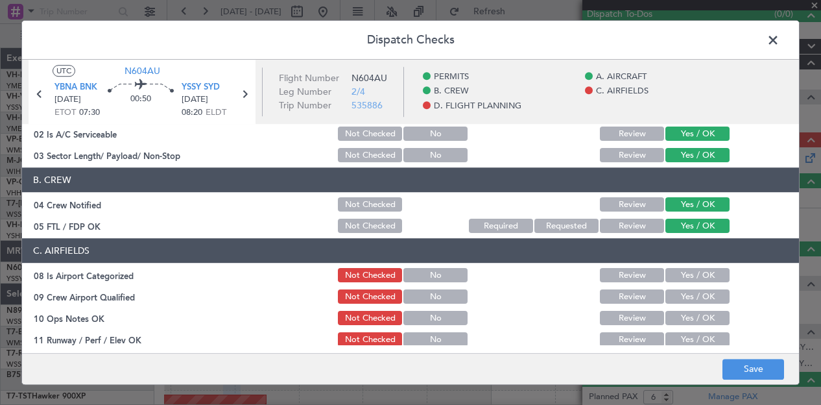
scroll to position [195, 0]
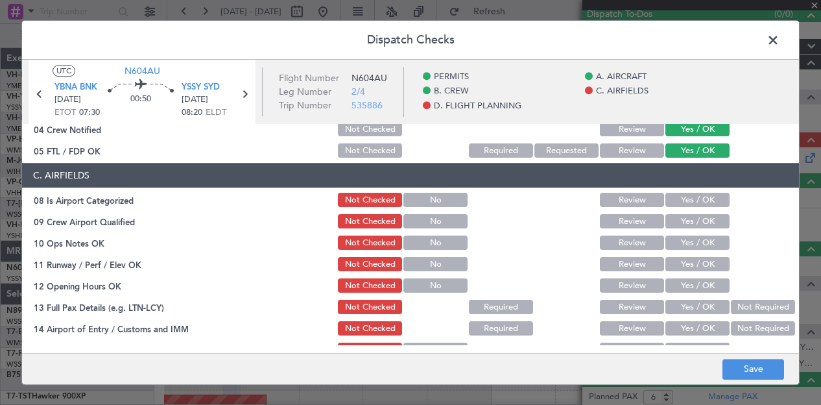
click at [672, 199] on button "Yes / OK" at bounding box center [698, 200] width 64 height 14
click at [669, 224] on button "Yes / OK" at bounding box center [698, 222] width 64 height 14
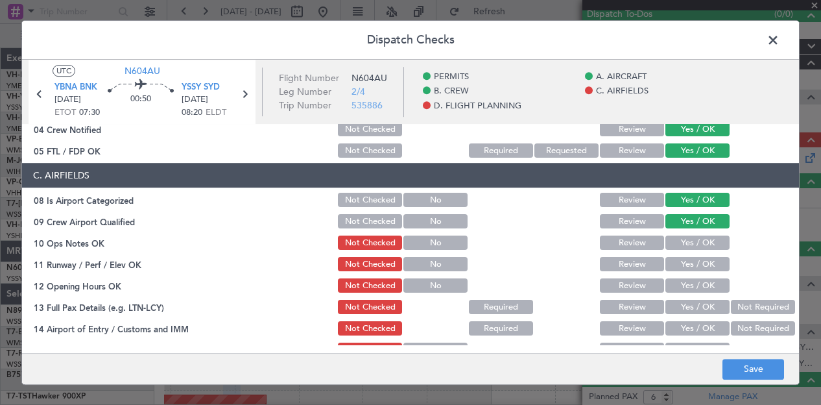
click at [668, 234] on div "Yes / OK" at bounding box center [697, 243] width 66 height 18
click at [671, 266] on button "Yes / OK" at bounding box center [698, 265] width 64 height 14
click at [671, 282] on button "Yes / OK" at bounding box center [698, 286] width 64 height 14
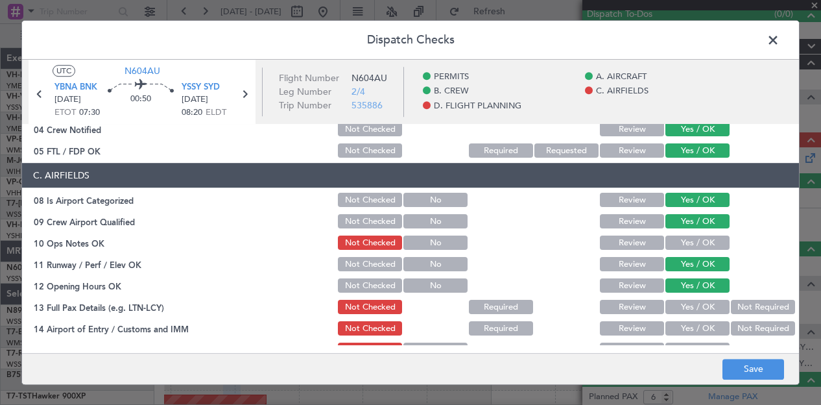
click at [672, 304] on button "Yes / OK" at bounding box center [698, 307] width 64 height 14
click at [741, 324] on button "Not Required" at bounding box center [763, 329] width 64 height 14
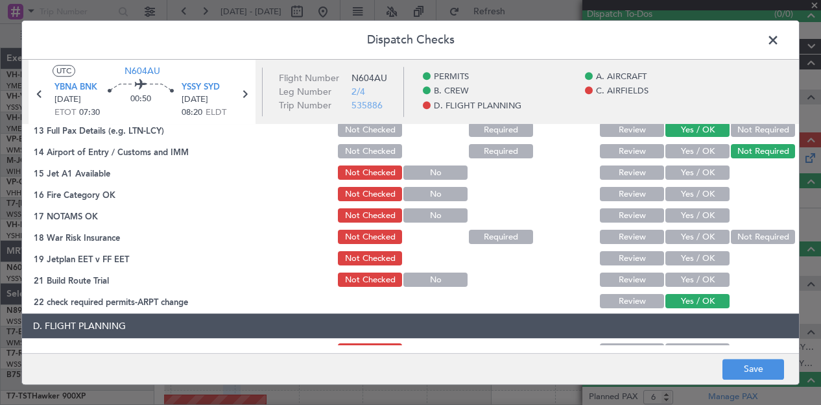
scroll to position [389, 0]
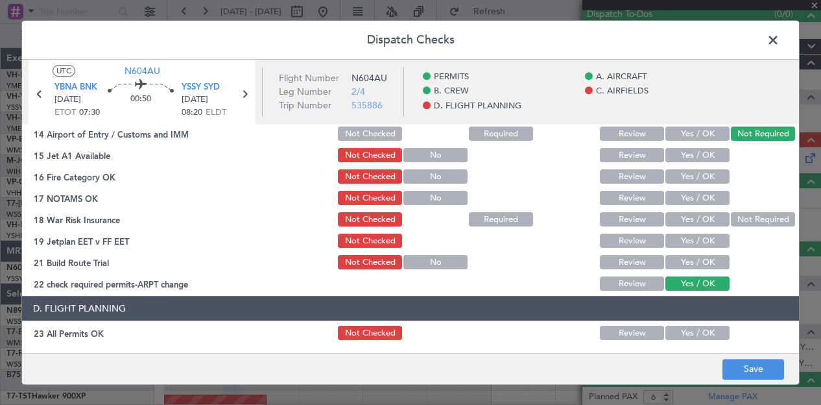
click at [689, 155] on button "Yes / OK" at bounding box center [698, 156] width 64 height 14
click at [682, 178] on button "Yes / OK" at bounding box center [698, 177] width 64 height 14
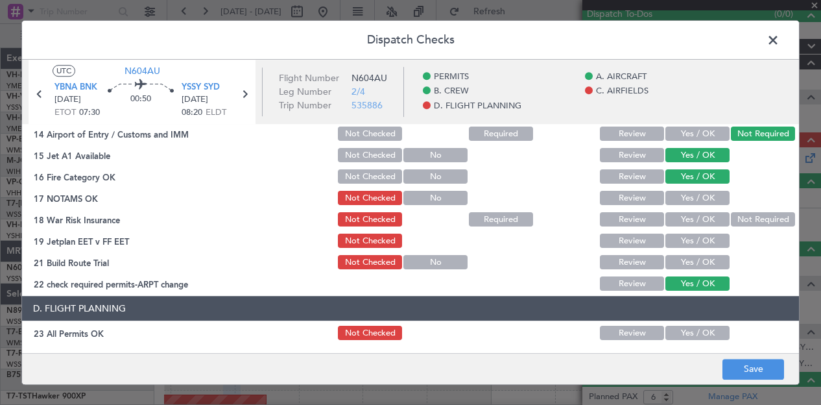
click at [678, 197] on button "Yes / OK" at bounding box center [698, 198] width 64 height 14
drag, startPoint x: 743, startPoint y: 221, endPoint x: 716, endPoint y: 232, distance: 29.4
click at [742, 223] on button "Not Required" at bounding box center [763, 220] width 64 height 14
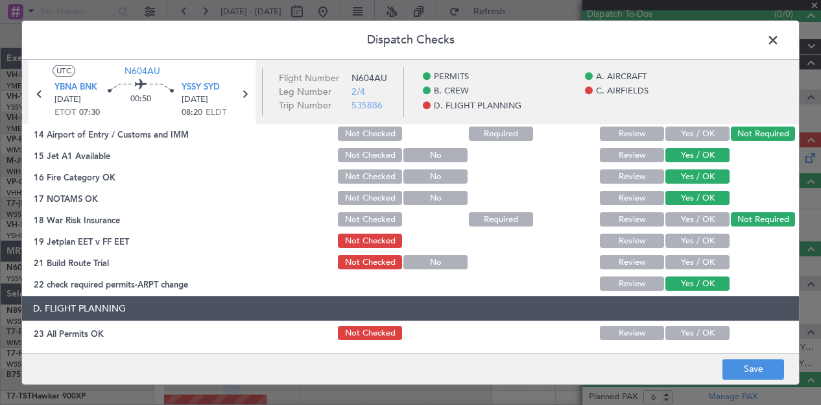
click at [701, 241] on button "Yes / OK" at bounding box center [698, 241] width 64 height 14
click at [698, 258] on button "Yes / OK" at bounding box center [698, 263] width 64 height 14
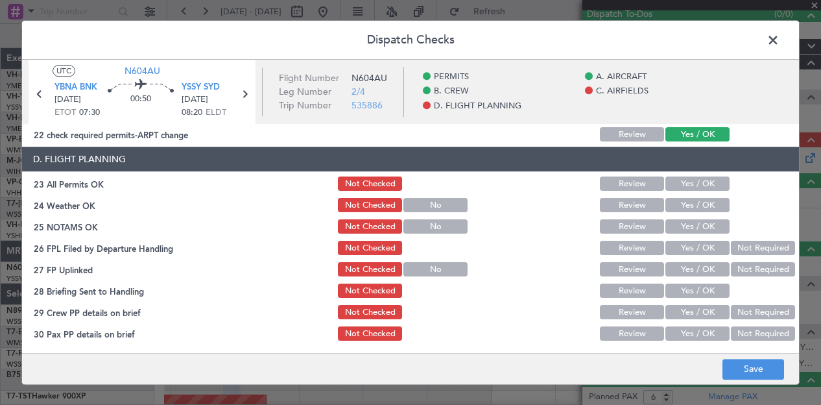
scroll to position [539, 0]
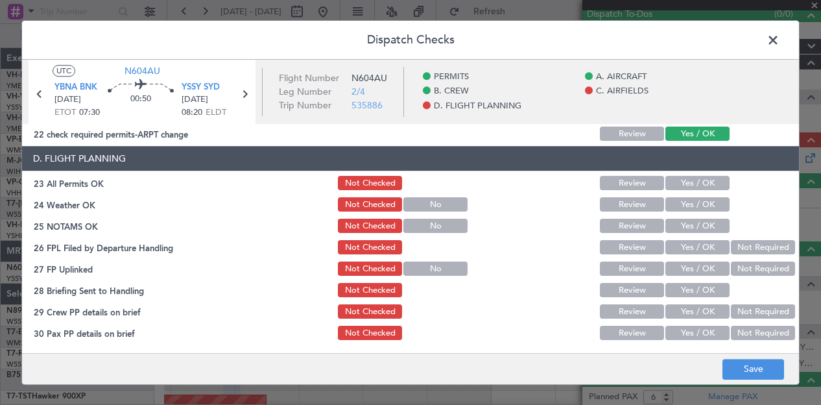
click at [677, 180] on button "Yes / OK" at bounding box center [698, 183] width 64 height 14
click at [674, 200] on button "Yes / OK" at bounding box center [698, 205] width 64 height 14
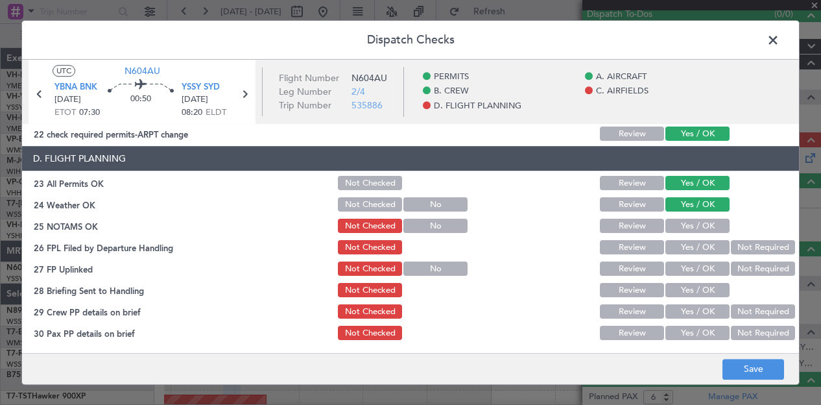
click at [671, 221] on button "Yes / OK" at bounding box center [698, 226] width 64 height 14
click at [752, 247] on button "Not Required" at bounding box center [763, 248] width 64 height 14
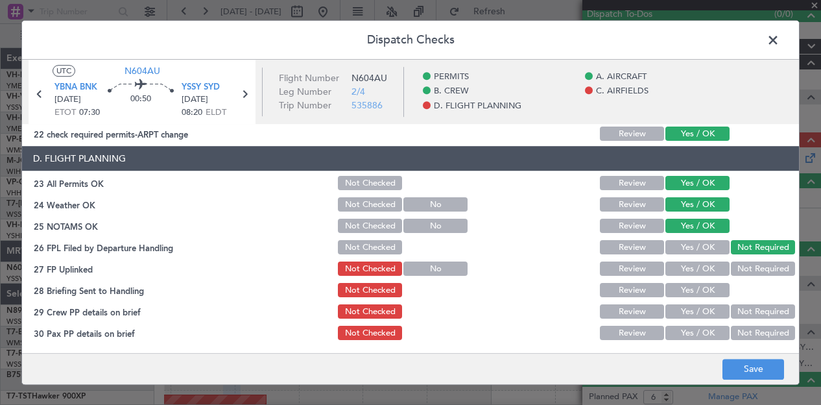
click at [745, 267] on button "Not Required" at bounding box center [763, 269] width 64 height 14
drag, startPoint x: 709, startPoint y: 289, endPoint x: 733, endPoint y: 309, distance: 31.7
click at [709, 289] on button "Yes / OK" at bounding box center [698, 290] width 64 height 14
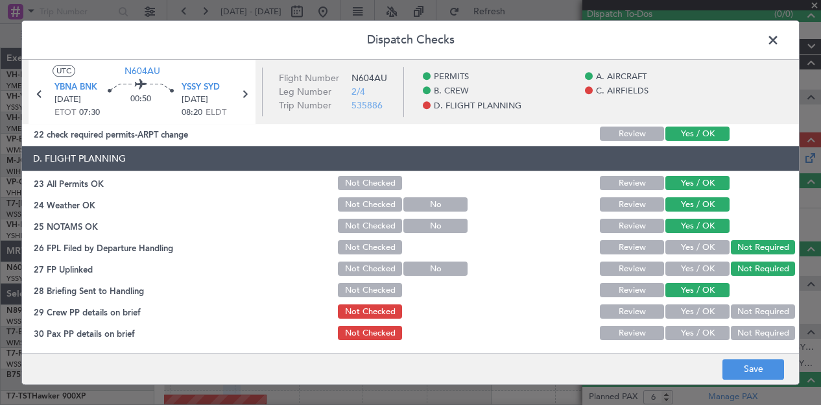
drag, startPoint x: 737, startPoint y: 311, endPoint x: 738, endPoint y: 324, distance: 13.0
click at [737, 311] on button "Not Required" at bounding box center [763, 312] width 64 height 14
click at [740, 328] on button "Not Required" at bounding box center [763, 333] width 64 height 14
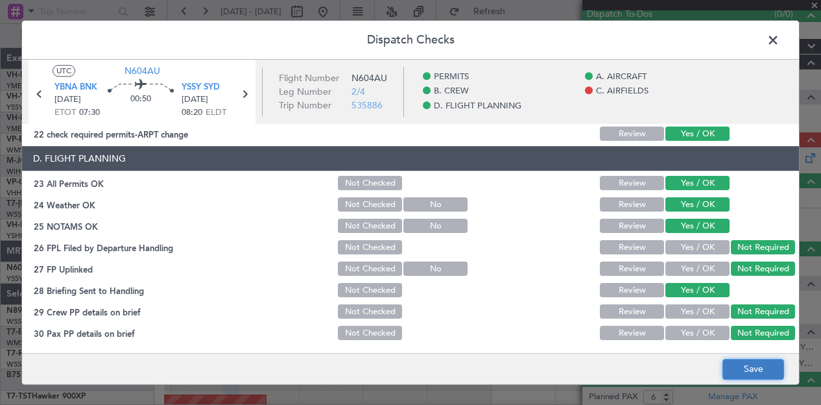
click at [764, 374] on button "Save" at bounding box center [754, 369] width 62 height 21
click at [780, 37] on span at bounding box center [780, 43] width 0 height 26
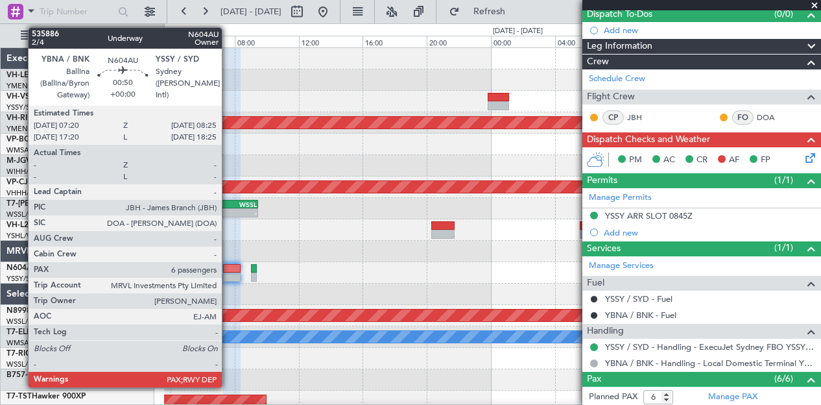
click at [228, 269] on div at bounding box center [232, 268] width 18 height 9
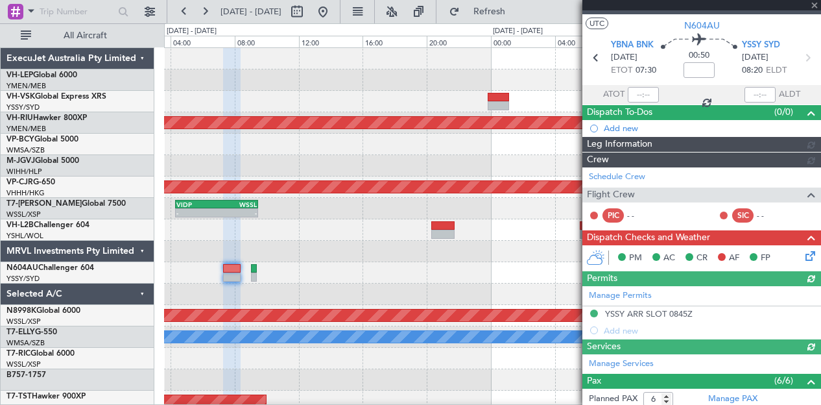
scroll to position [120, 0]
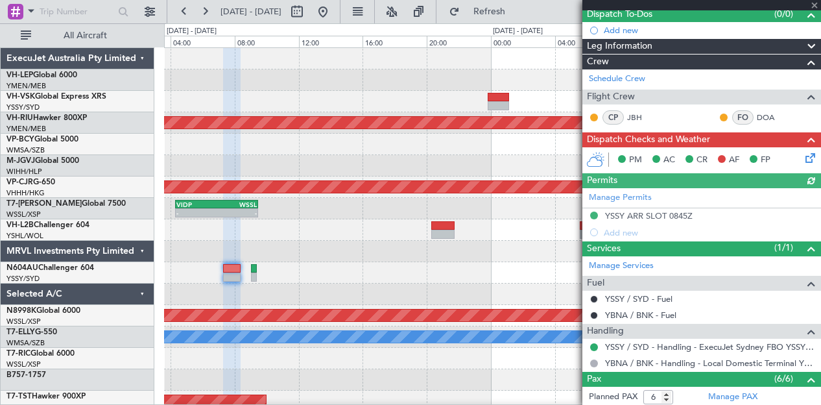
click at [803, 152] on icon at bounding box center [808, 155] width 10 height 10
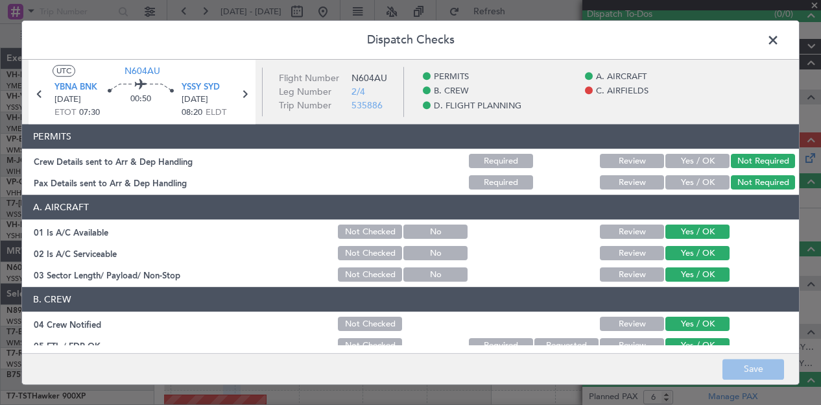
scroll to position [195, 0]
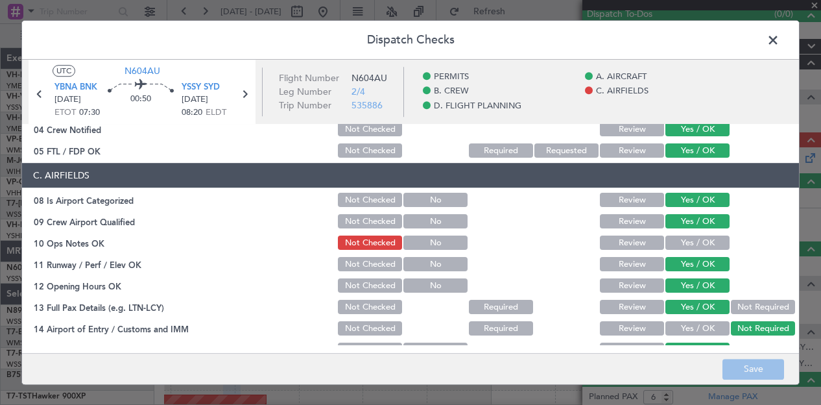
click at [669, 239] on button "Yes / OK" at bounding box center [698, 243] width 64 height 14
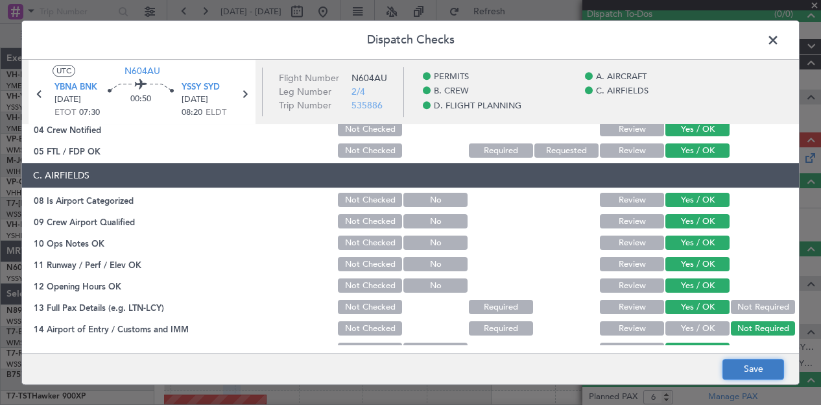
click at [745, 363] on button "Save" at bounding box center [754, 369] width 62 height 21
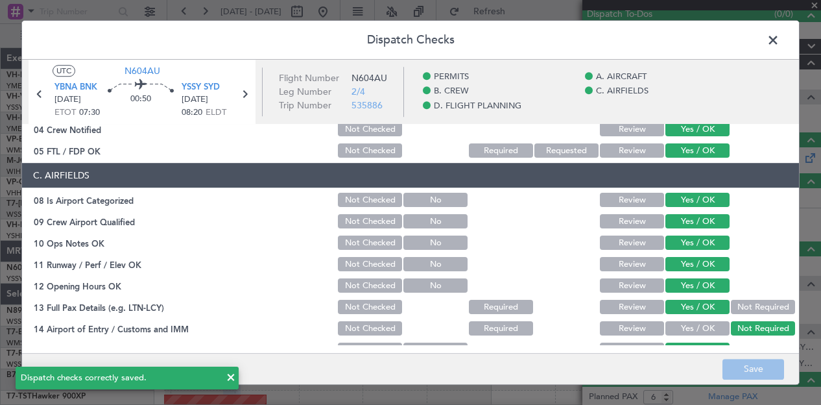
click at [780, 40] on span at bounding box center [780, 43] width 0 height 26
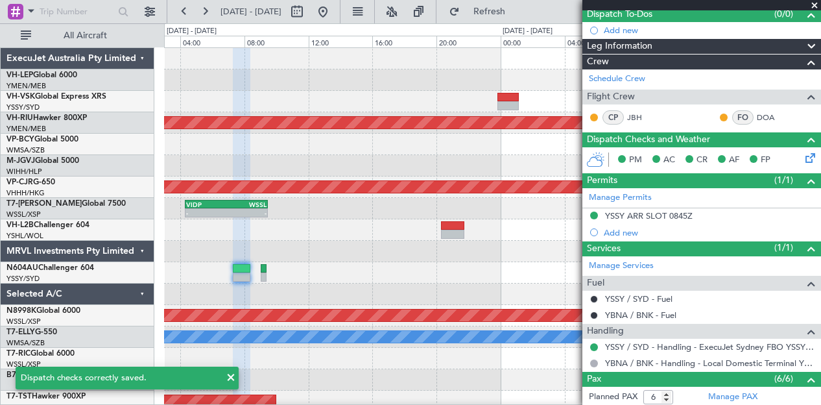
click at [480, 272] on div at bounding box center [492, 272] width 657 height 21
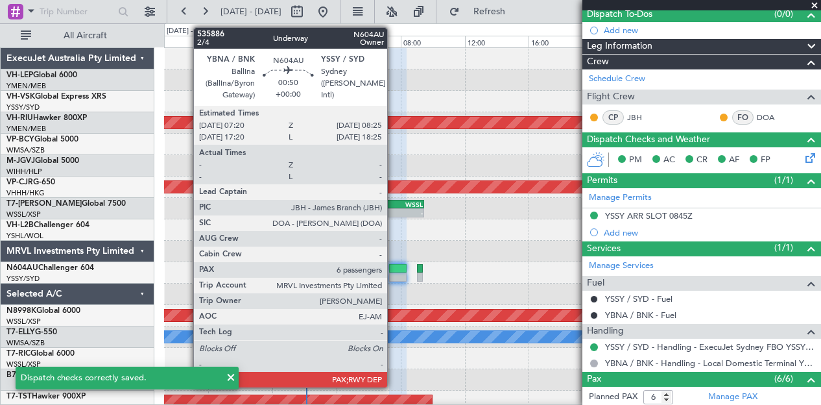
click at [523, 282] on div at bounding box center [492, 272] width 657 height 21
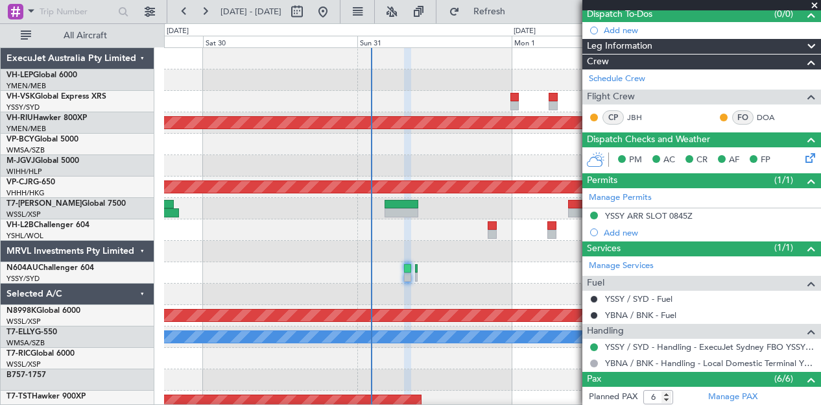
click at [404, 276] on div at bounding box center [407, 276] width 7 height 9
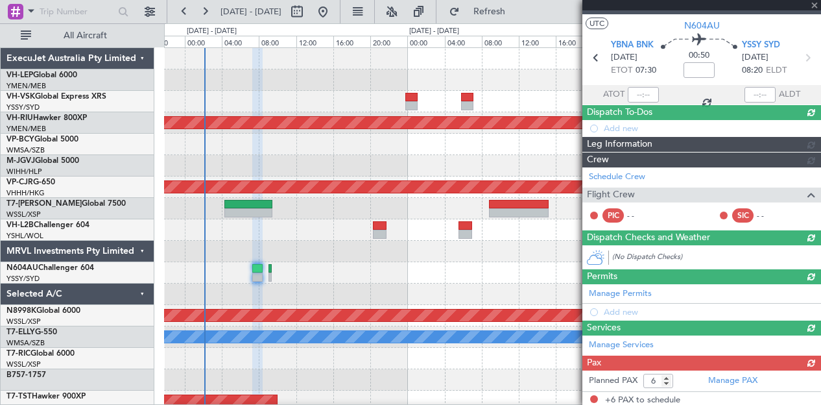
scroll to position [120, 0]
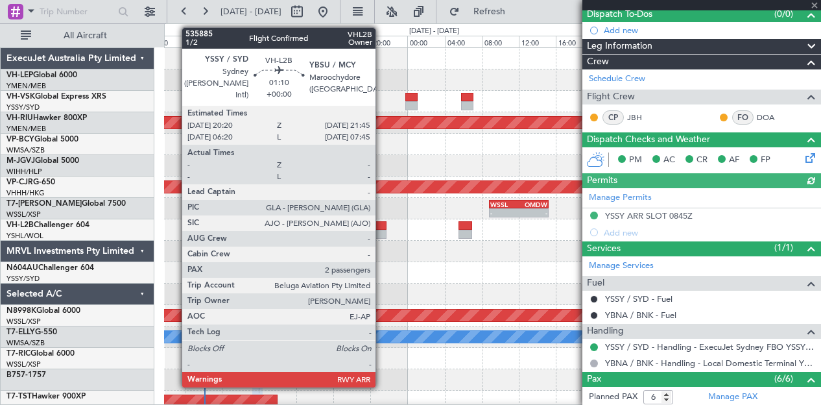
click at [382, 230] on div at bounding box center [380, 234] width 14 height 9
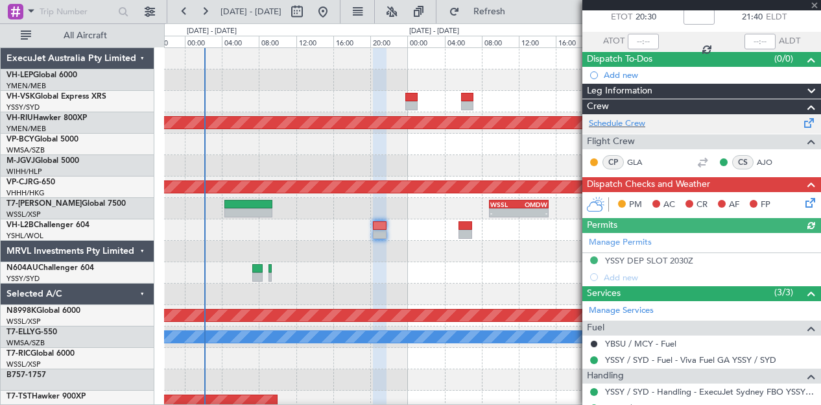
scroll to position [0, 0]
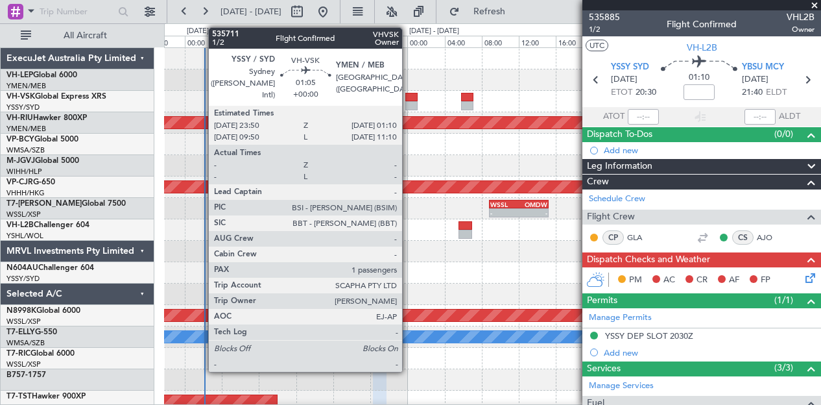
click at [409, 98] on div at bounding box center [411, 97] width 13 height 9
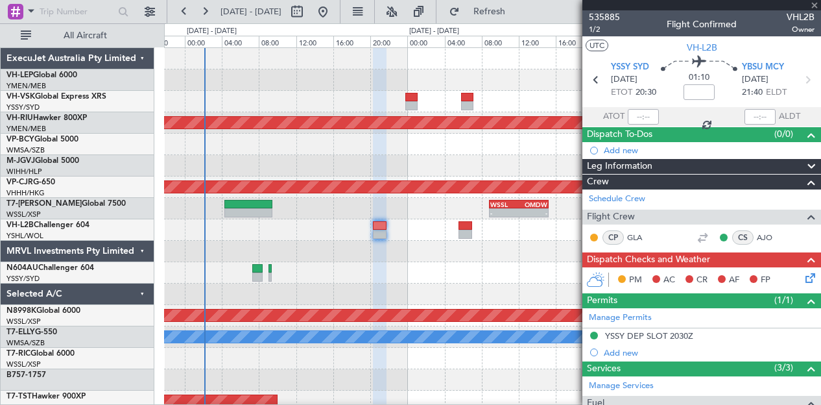
type input "1"
